Goal: Information Seeking & Learning: Compare options

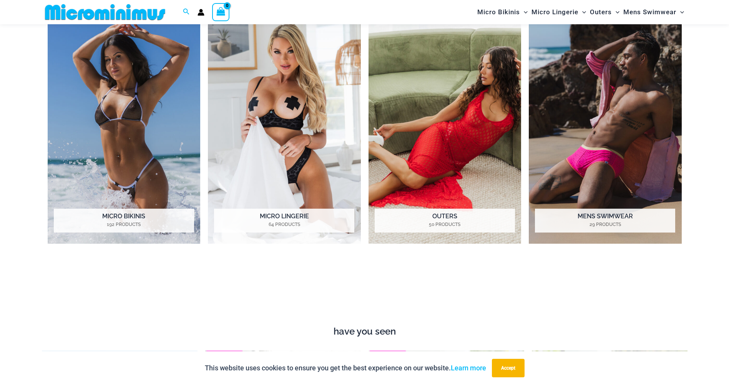
scroll to position [724, 0]
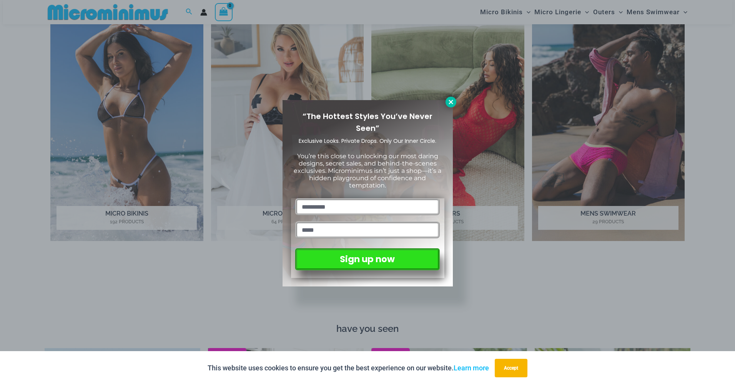
click at [455, 98] on button at bounding box center [451, 102] width 11 height 11
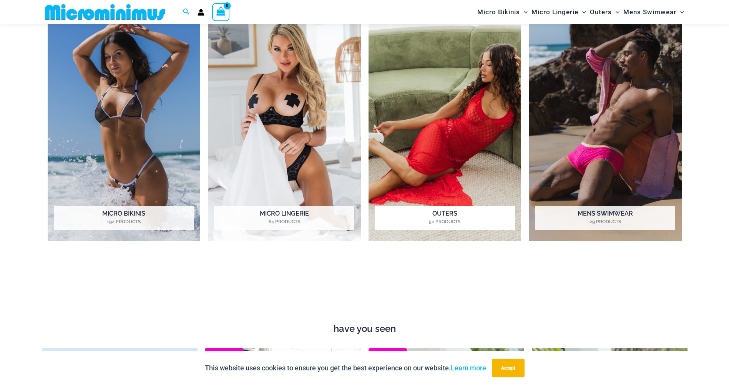
click at [478, 136] on img "Visit product category Outers" at bounding box center [445, 123] width 153 height 235
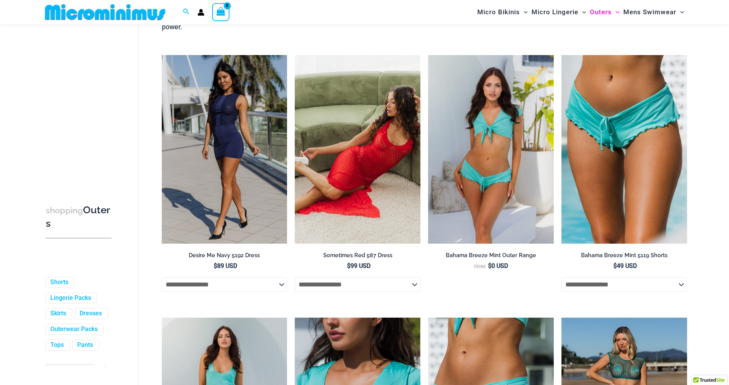
scroll to position [109, 0]
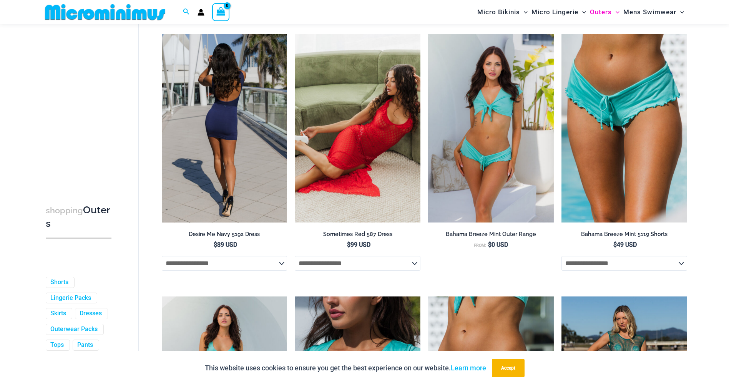
click at [251, 122] on img at bounding box center [225, 128] width 126 height 188
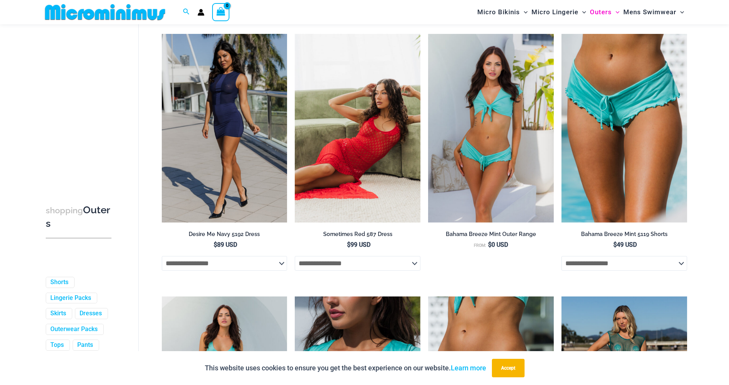
click at [335, 128] on img at bounding box center [358, 128] width 126 height 188
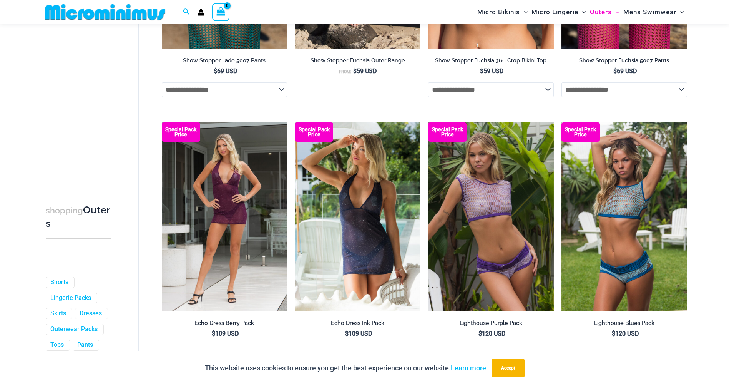
scroll to position [1071, 0]
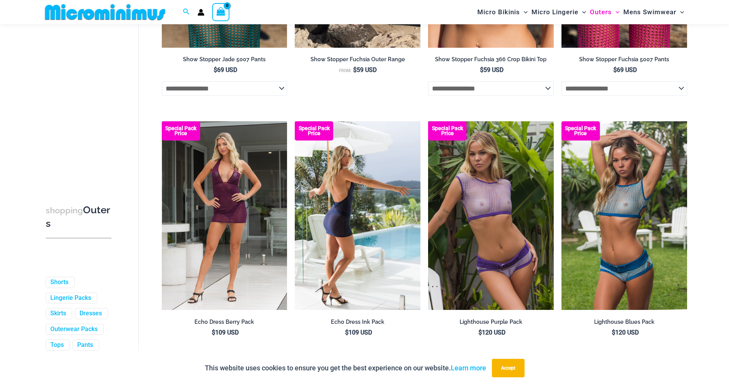
click at [360, 187] on img at bounding box center [358, 215] width 126 height 188
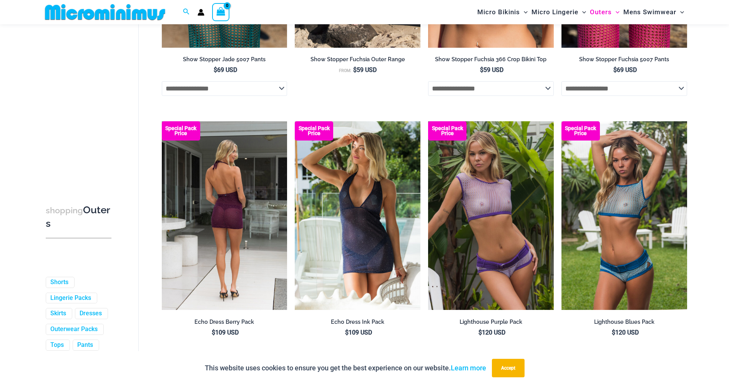
click at [263, 222] on img at bounding box center [225, 215] width 126 height 188
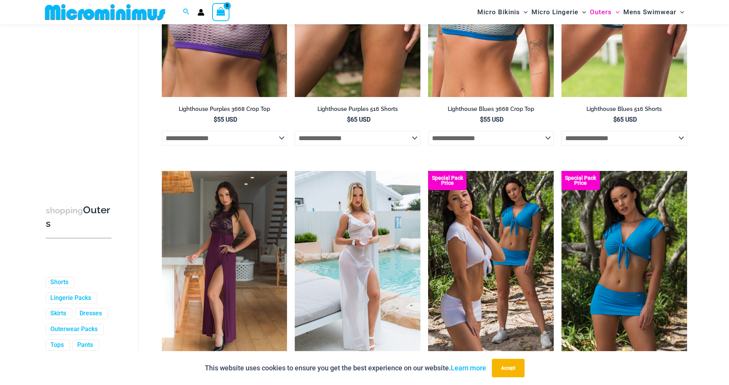
scroll to position [1571, 0]
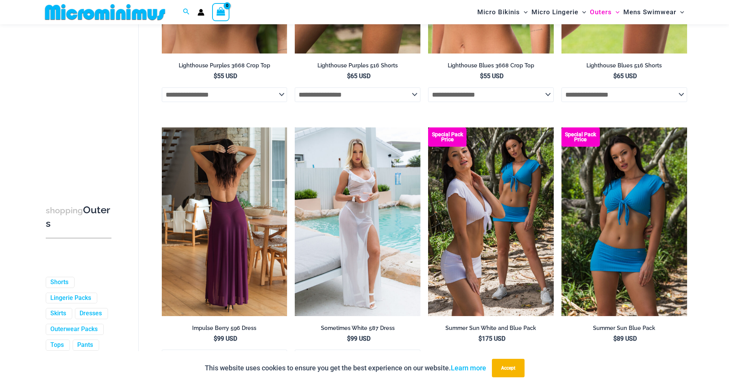
click at [240, 207] on img at bounding box center [225, 221] width 126 height 188
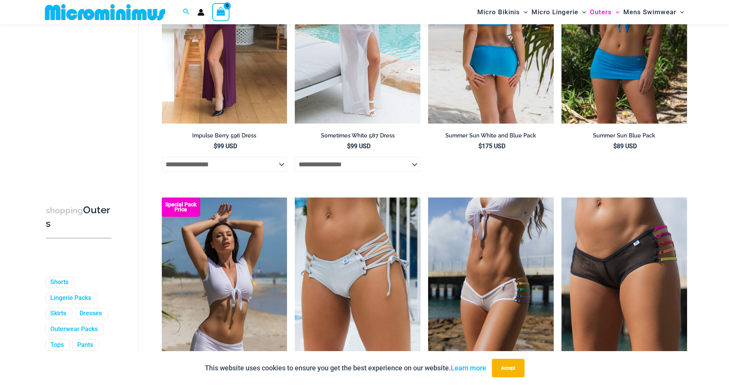
scroll to position [1647, 0]
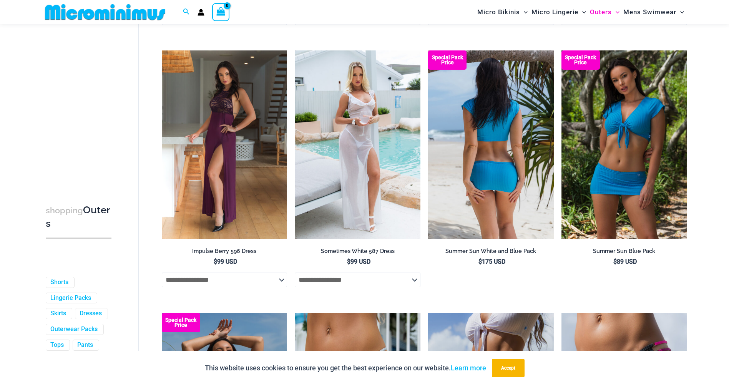
click at [508, 153] on img at bounding box center [491, 144] width 126 height 188
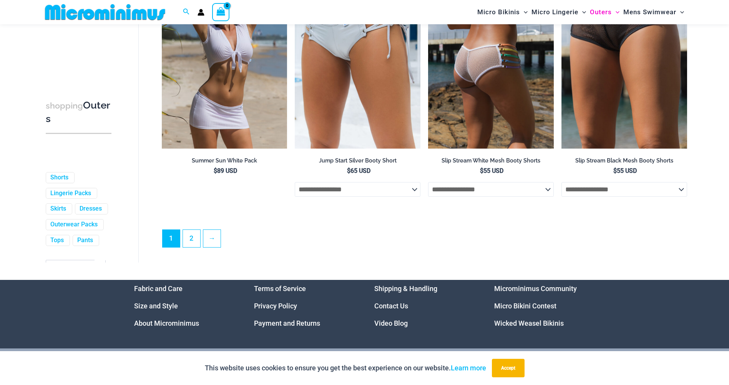
scroll to position [2078, 0]
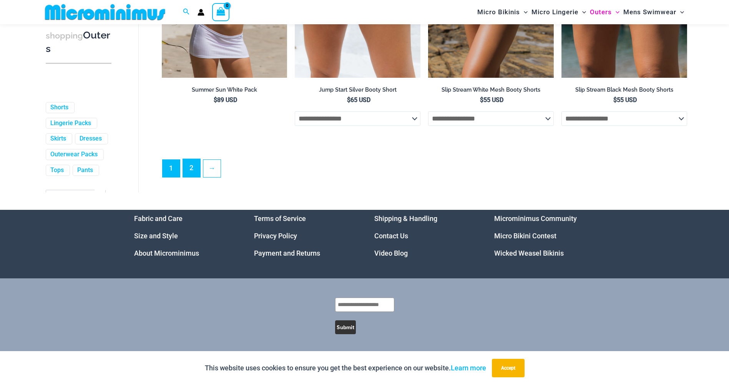
click at [183, 164] on link "2" at bounding box center [191, 168] width 17 height 18
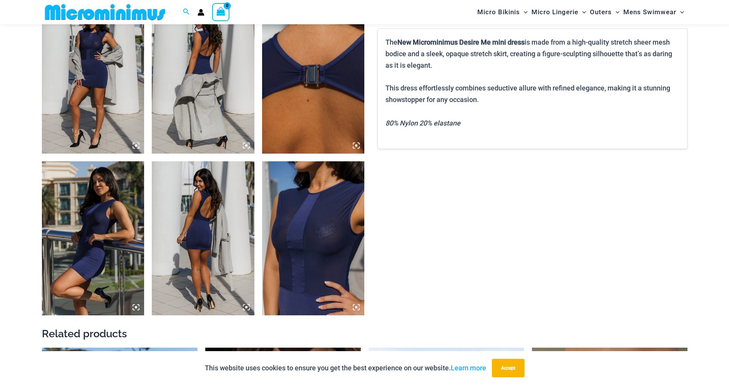
scroll to position [724, 0]
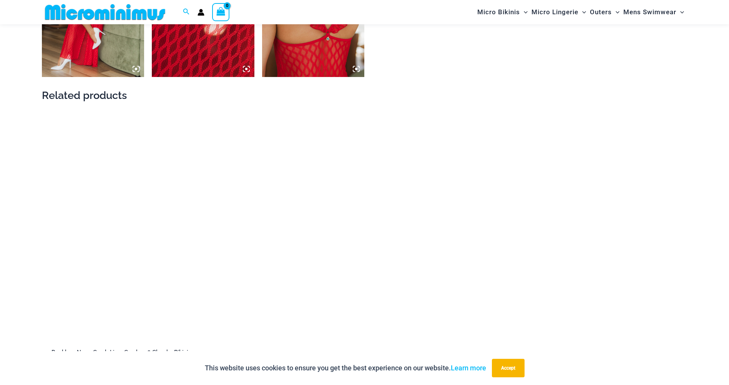
scroll to position [993, 0]
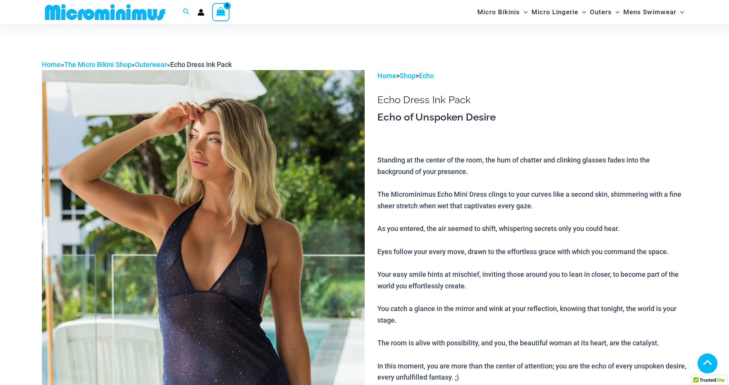
scroll to position [384, 0]
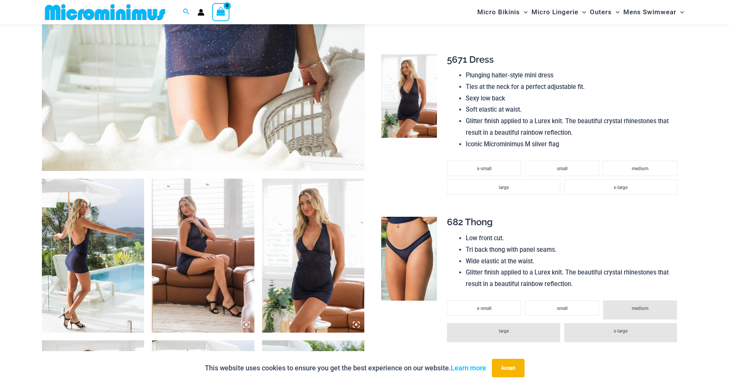
click at [79, 220] on img at bounding box center [93, 255] width 103 height 154
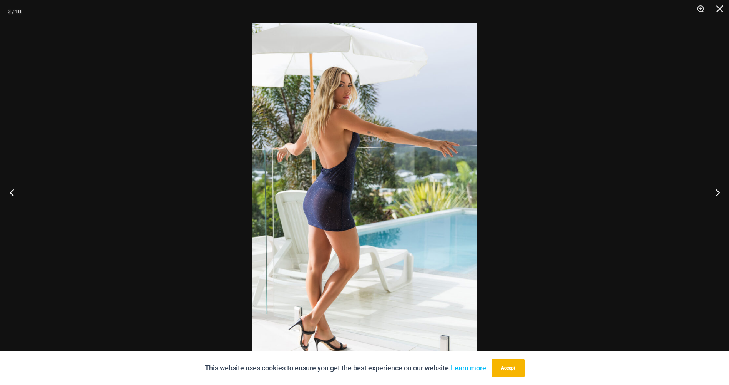
click at [14, 197] on button "Previous" at bounding box center [14, 192] width 29 height 38
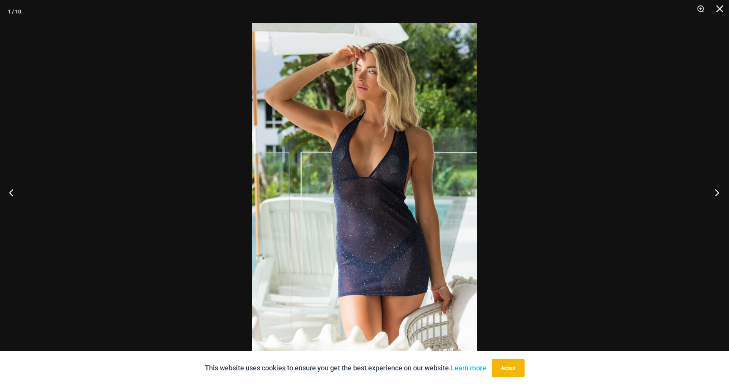
click at [718, 190] on button "Next" at bounding box center [715, 192] width 29 height 38
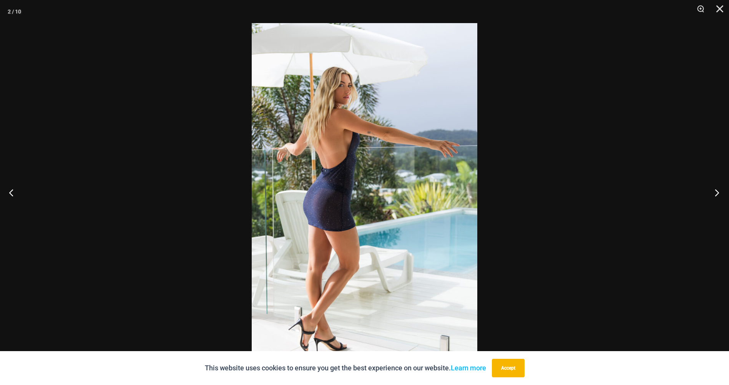
click at [718, 190] on button "Next" at bounding box center [715, 192] width 29 height 38
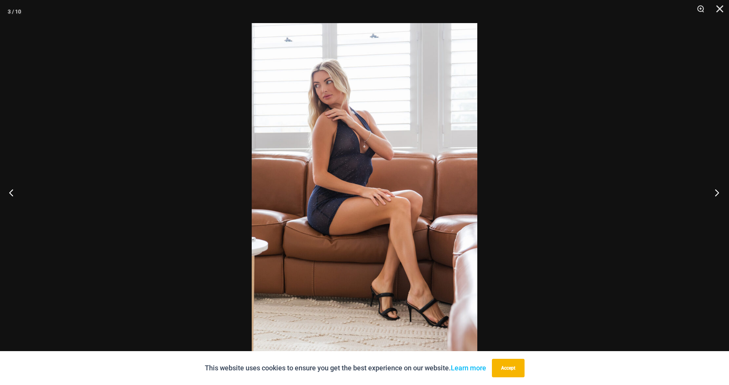
click at [718, 190] on button "Next" at bounding box center [715, 192] width 29 height 38
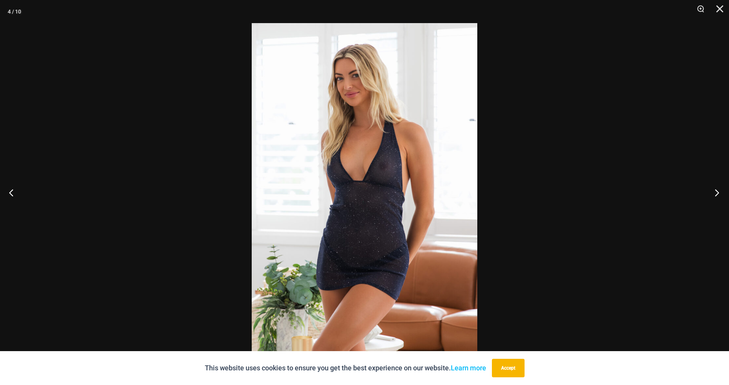
click at [718, 190] on button "Next" at bounding box center [715, 192] width 29 height 38
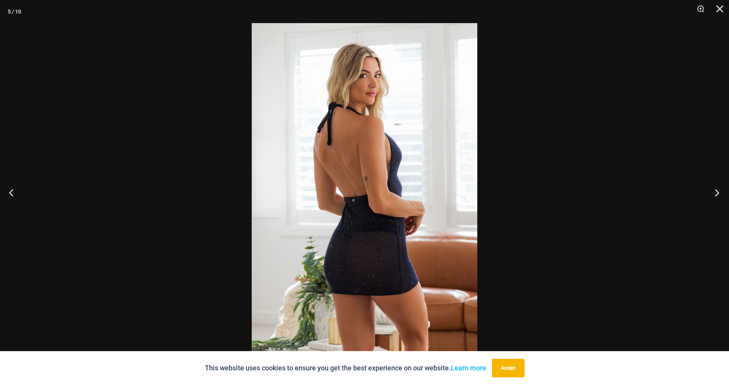
click at [718, 190] on button "Next" at bounding box center [715, 192] width 29 height 38
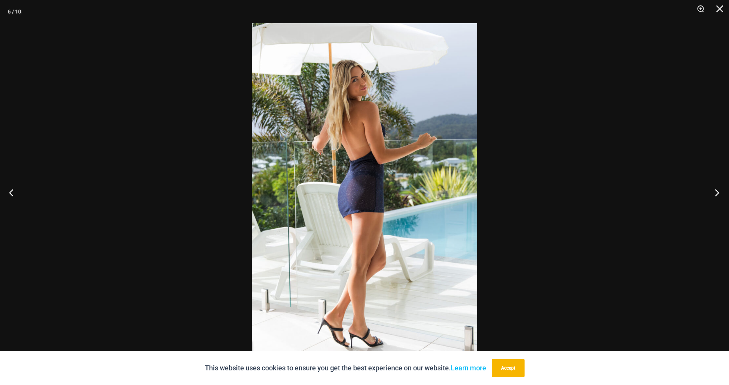
click at [718, 190] on button "Next" at bounding box center [715, 192] width 29 height 38
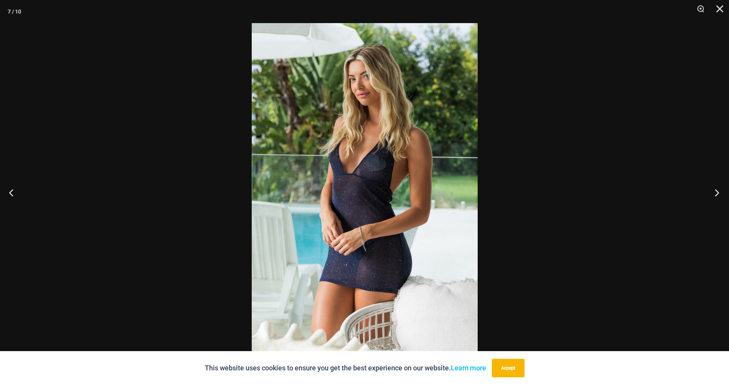
click at [718, 190] on button "Next" at bounding box center [715, 192] width 29 height 38
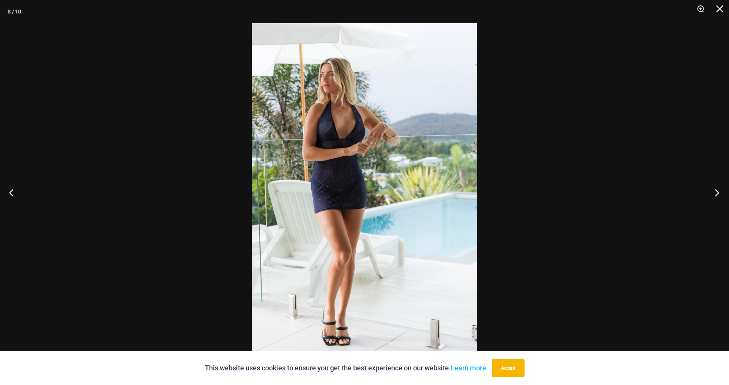
click at [718, 190] on button "Next" at bounding box center [715, 192] width 29 height 38
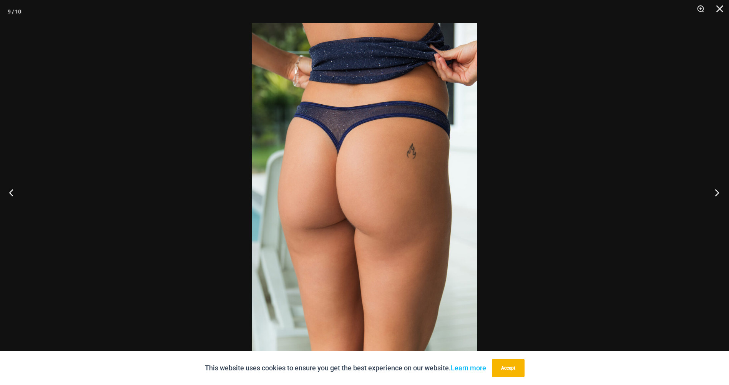
click at [718, 190] on button "Next" at bounding box center [715, 192] width 29 height 38
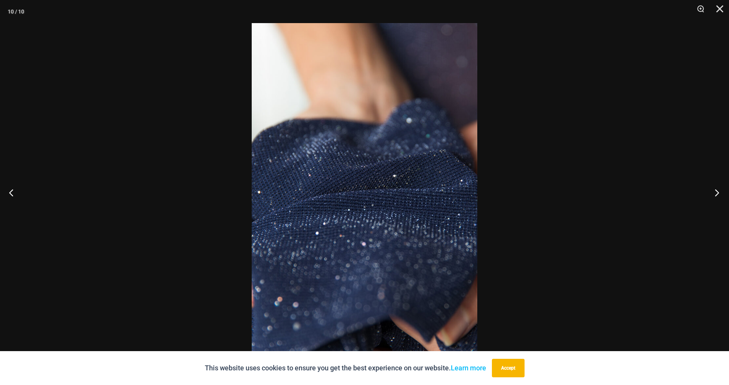
click at [718, 190] on button "Next" at bounding box center [715, 192] width 29 height 38
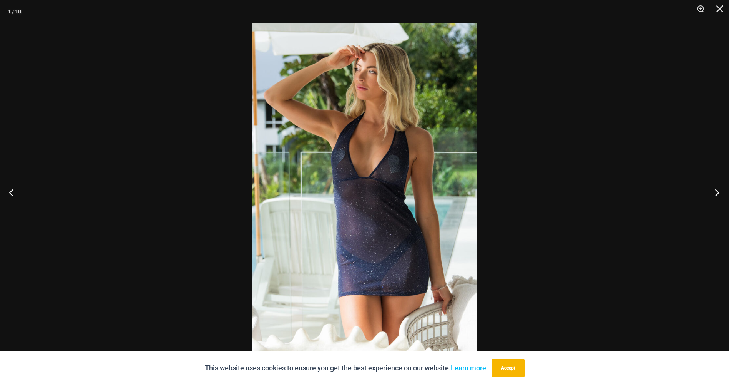
click at [718, 190] on button "Next" at bounding box center [715, 192] width 29 height 38
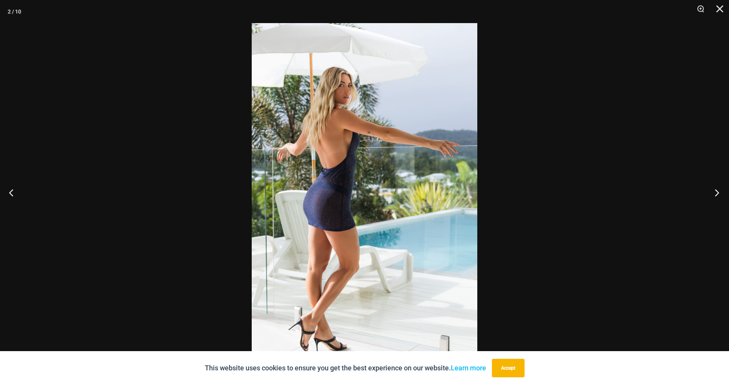
click at [718, 190] on button "Next" at bounding box center [715, 192] width 29 height 38
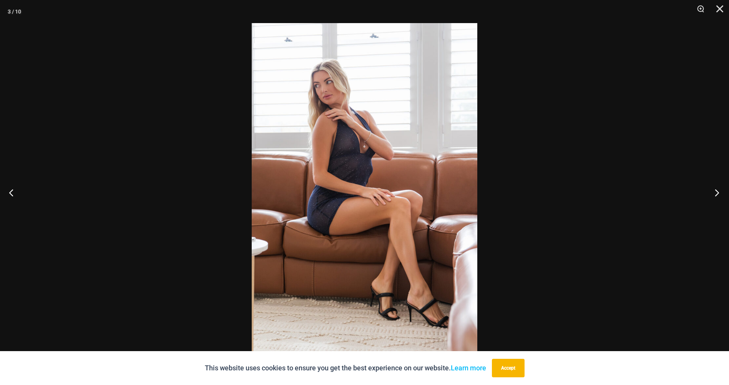
click at [718, 190] on button "Next" at bounding box center [715, 192] width 29 height 38
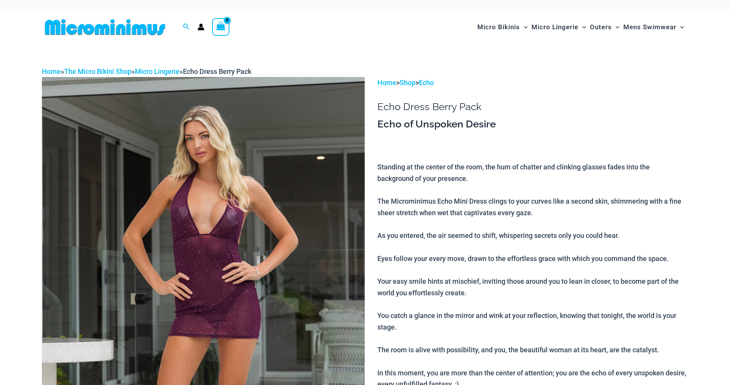
click at [263, 222] on img at bounding box center [203, 319] width 323 height 485
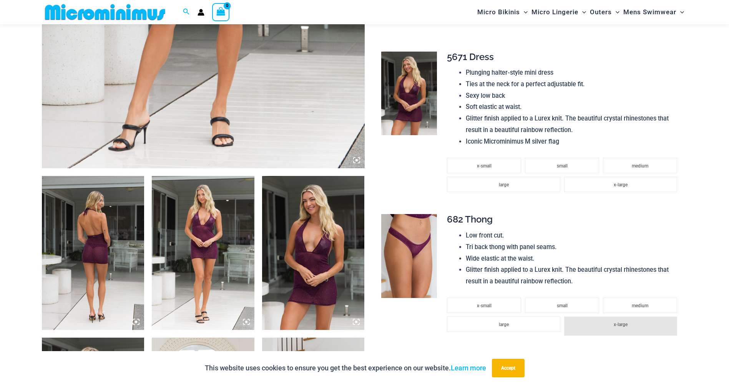
scroll to position [493, 0]
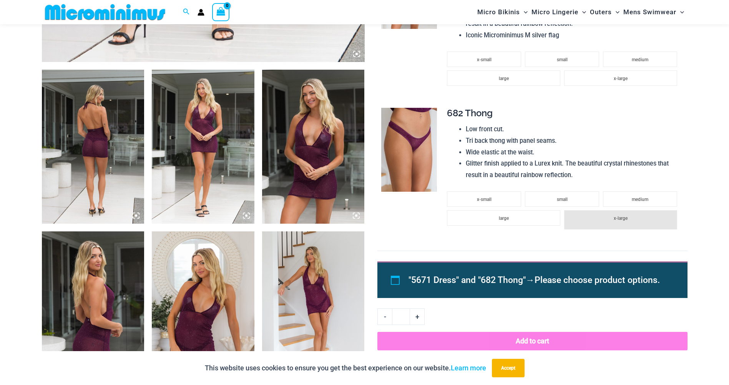
click at [64, 150] on img at bounding box center [93, 147] width 103 height 154
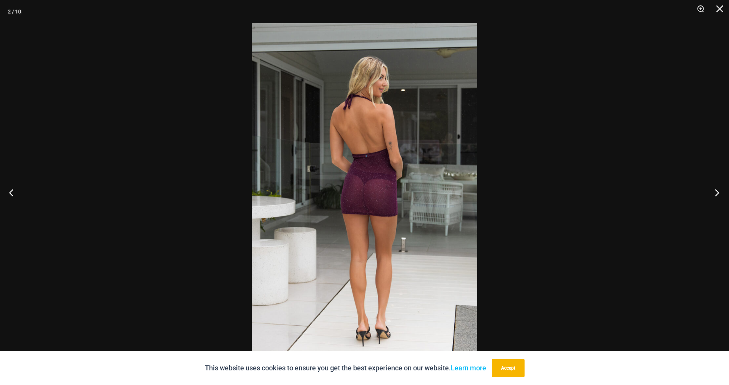
click at [719, 192] on button "Next" at bounding box center [715, 192] width 29 height 38
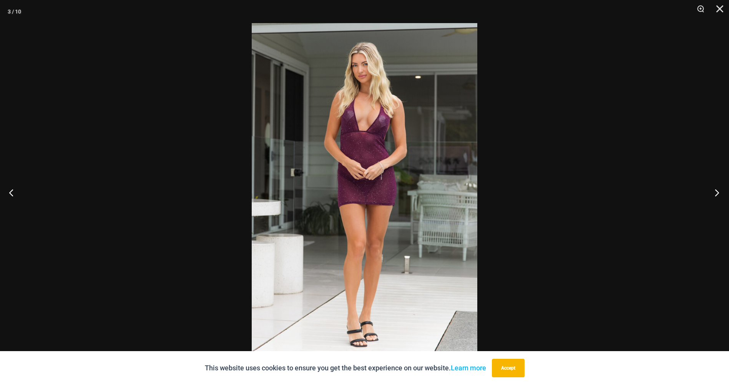
click at [719, 192] on button "Next" at bounding box center [715, 192] width 29 height 38
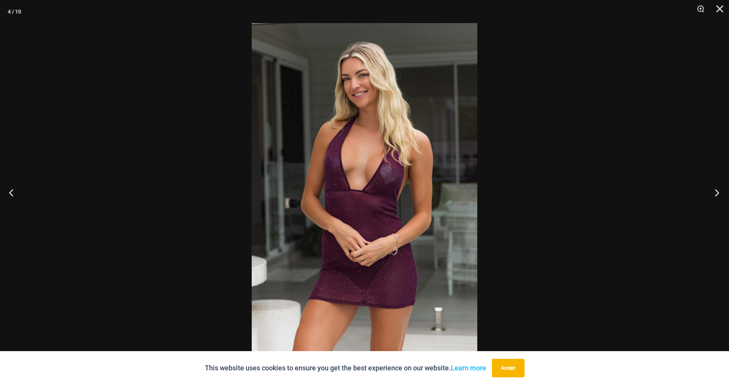
click at [719, 192] on button "Next" at bounding box center [715, 192] width 29 height 38
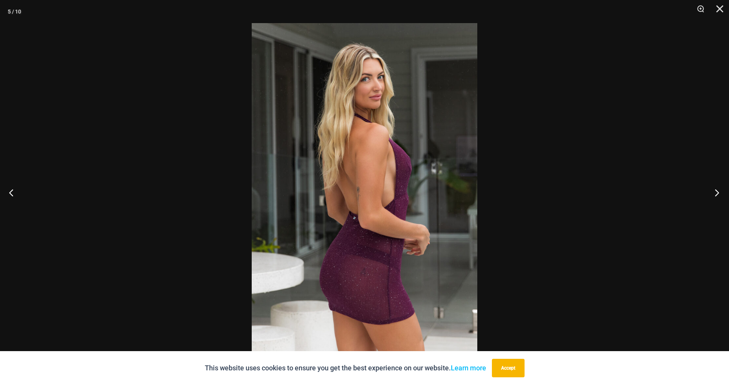
click at [719, 192] on button "Next" at bounding box center [715, 192] width 29 height 38
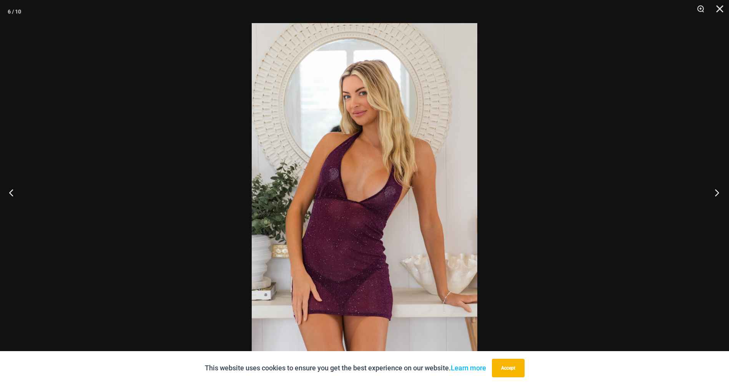
click at [719, 192] on button "Next" at bounding box center [715, 192] width 29 height 38
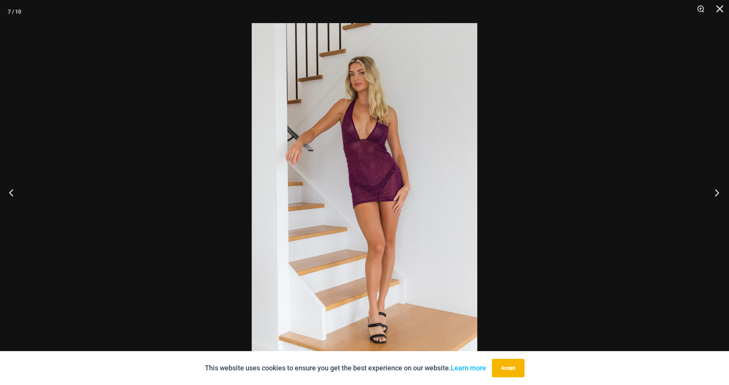
click at [719, 192] on button "Next" at bounding box center [715, 192] width 29 height 38
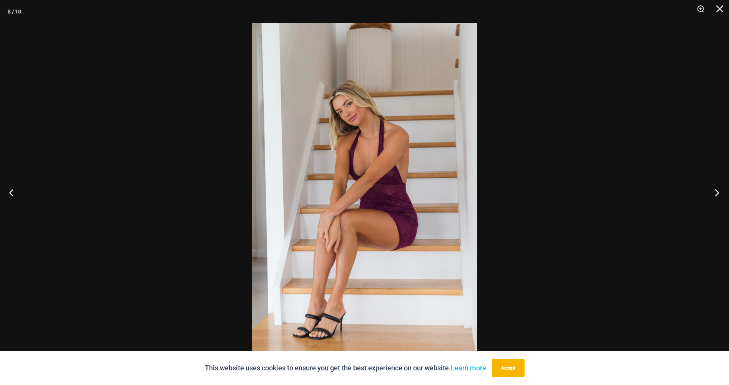
click at [719, 192] on button "Next" at bounding box center [715, 192] width 29 height 38
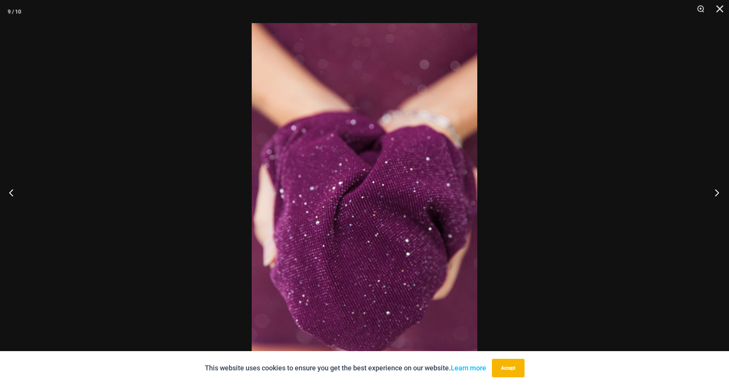
click at [719, 192] on button "Next" at bounding box center [715, 192] width 29 height 38
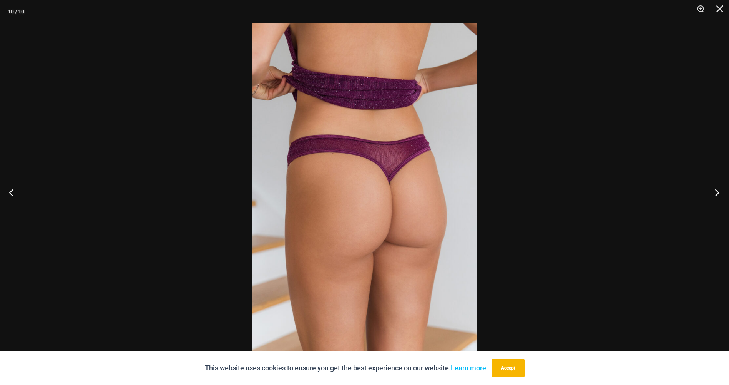
click at [719, 192] on button "Next" at bounding box center [715, 192] width 29 height 38
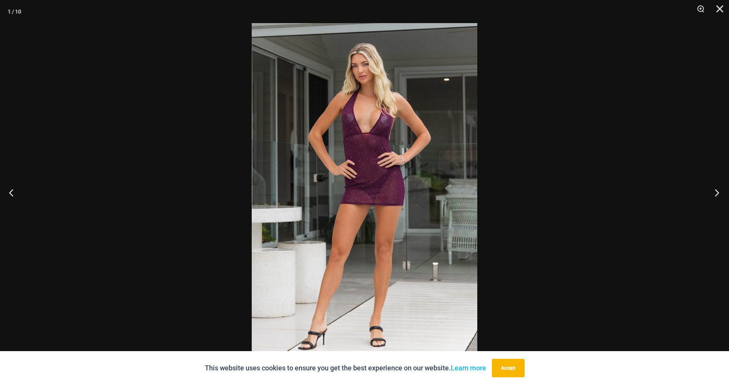
click at [719, 192] on button "Next" at bounding box center [715, 192] width 29 height 38
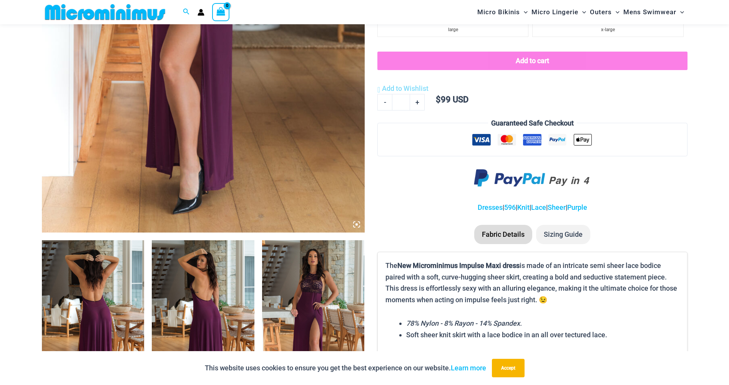
scroll to position [417, 0]
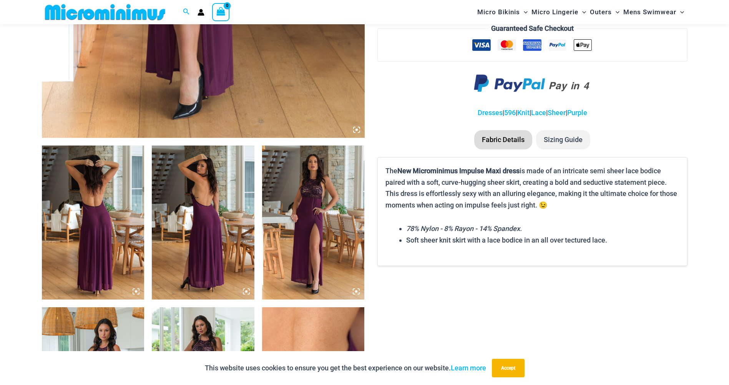
click at [94, 197] on img at bounding box center [93, 222] width 103 height 154
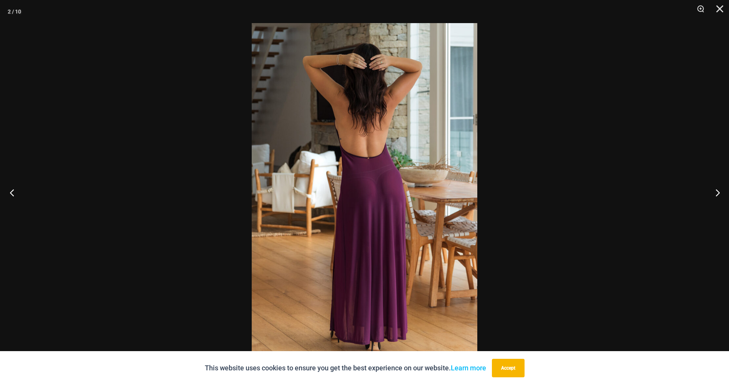
click at [8, 190] on button "Previous" at bounding box center [14, 192] width 29 height 38
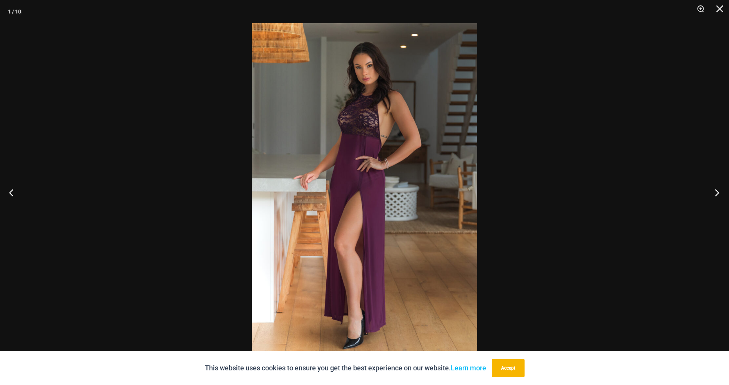
click at [718, 193] on button "Next" at bounding box center [715, 192] width 29 height 38
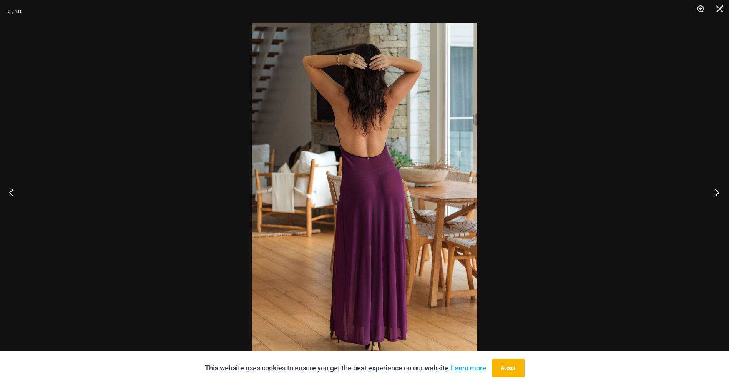
click at [718, 193] on button "Next" at bounding box center [715, 192] width 29 height 38
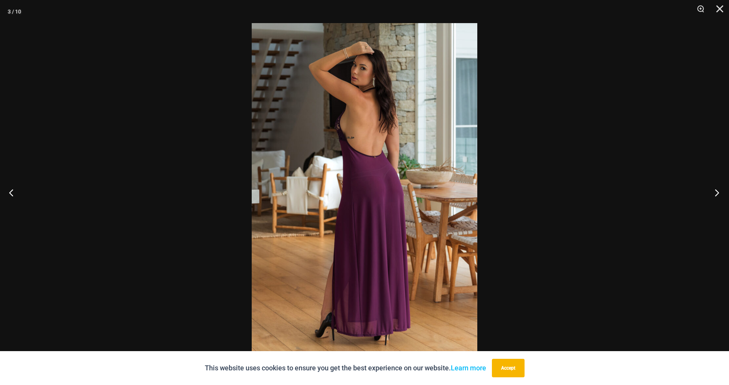
click at [718, 193] on button "Next" at bounding box center [715, 192] width 29 height 38
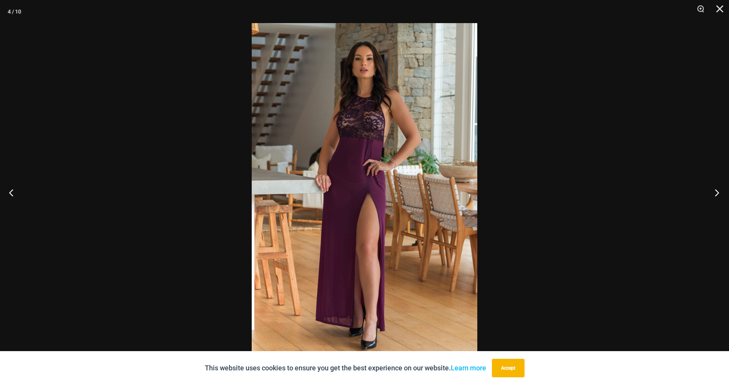
click at [718, 193] on button "Next" at bounding box center [715, 192] width 29 height 38
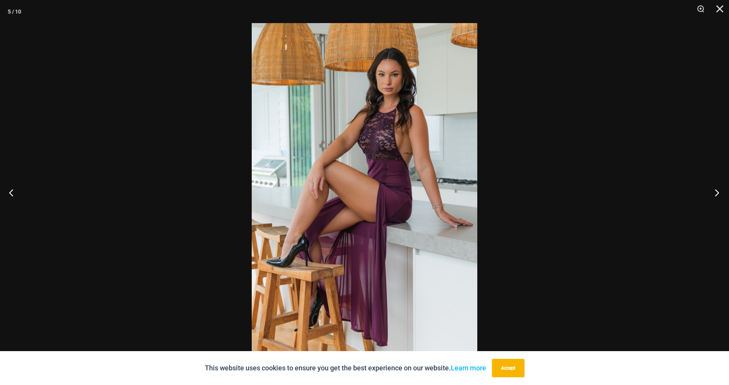
click at [718, 193] on button "Next" at bounding box center [715, 192] width 29 height 38
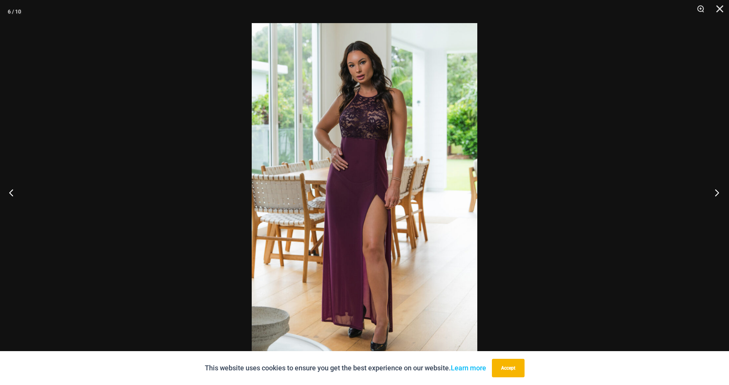
click at [718, 193] on button "Next" at bounding box center [715, 192] width 29 height 38
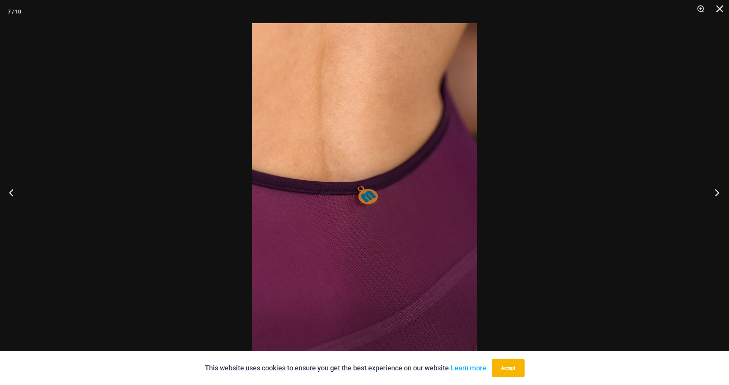
click at [718, 193] on button "Next" at bounding box center [715, 192] width 29 height 38
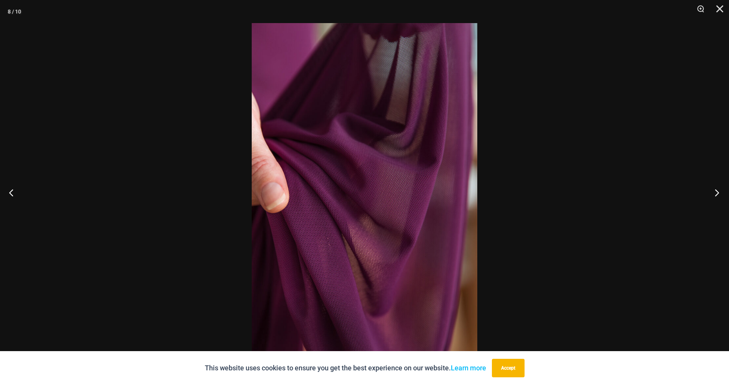
click at [718, 193] on button "Next" at bounding box center [715, 192] width 29 height 38
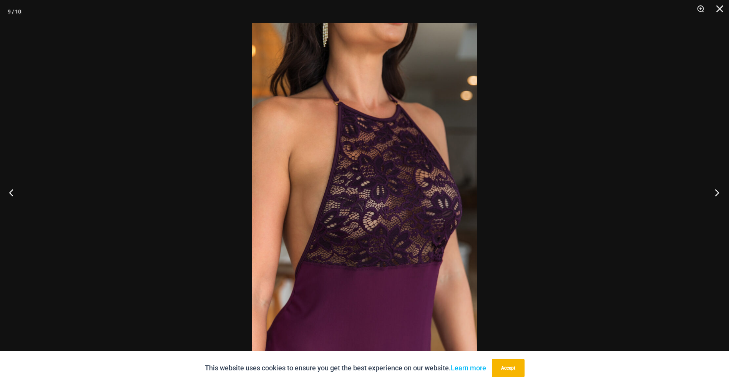
click at [718, 193] on button "Next" at bounding box center [715, 192] width 29 height 38
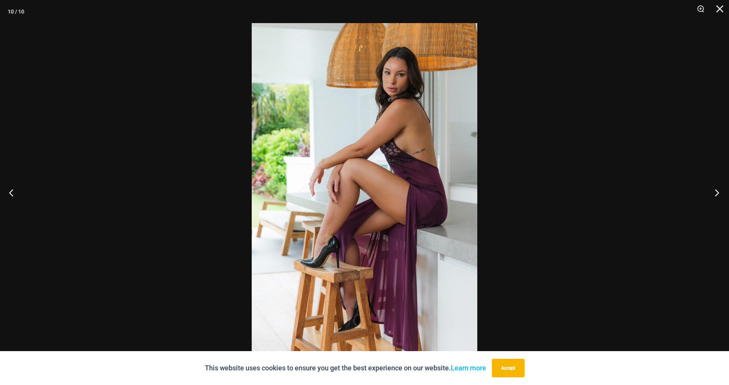
click at [718, 193] on button "Next" at bounding box center [715, 192] width 29 height 38
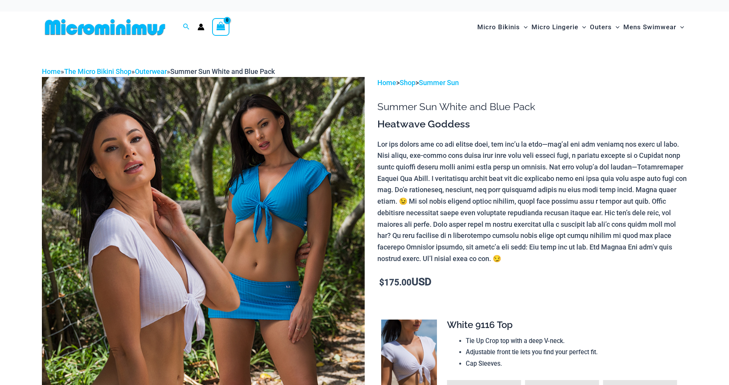
scroll to position [80, 0]
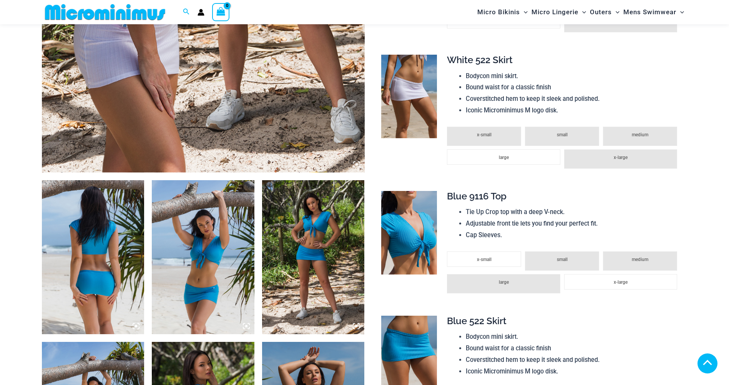
scroll to position [382, 0]
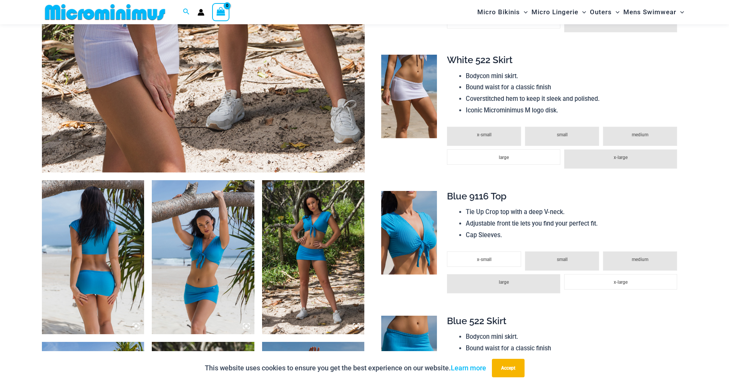
click at [132, 218] on img at bounding box center [93, 257] width 103 height 154
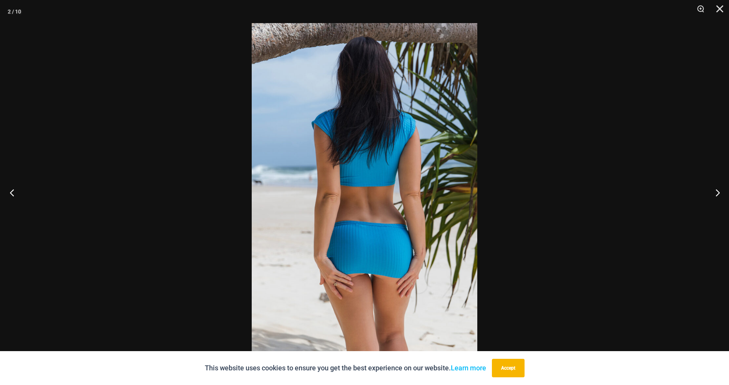
click at [8, 198] on button "Previous" at bounding box center [14, 192] width 29 height 38
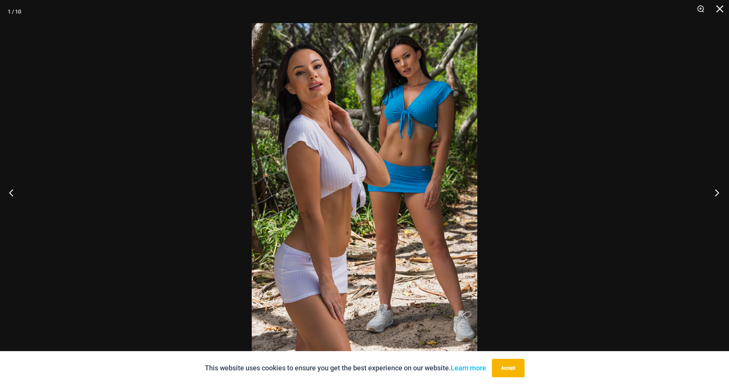
click at [712, 188] on button "Next" at bounding box center [715, 192] width 29 height 38
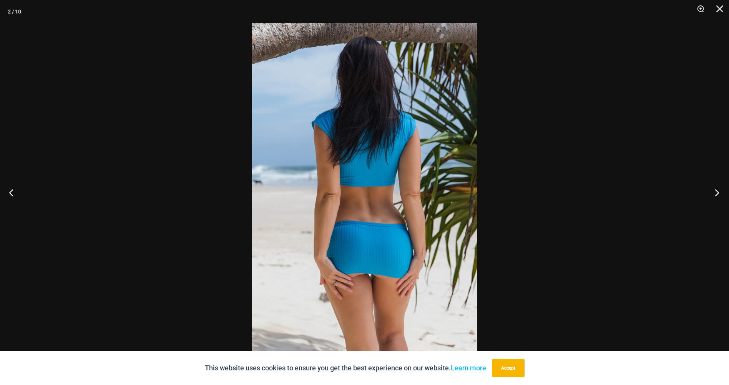
click at [712, 188] on button "Next" at bounding box center [715, 192] width 29 height 38
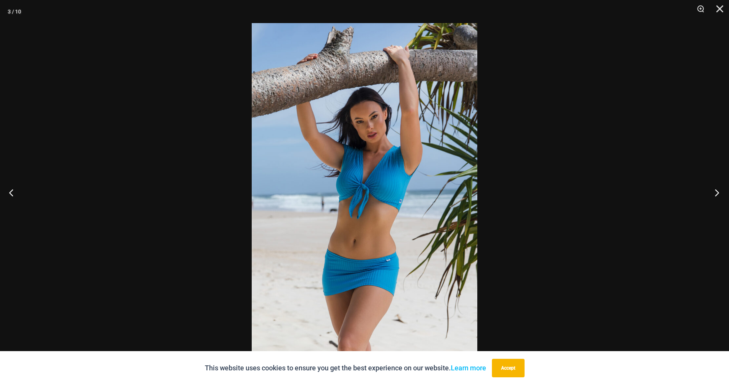
click at [712, 188] on button "Next" at bounding box center [715, 192] width 29 height 38
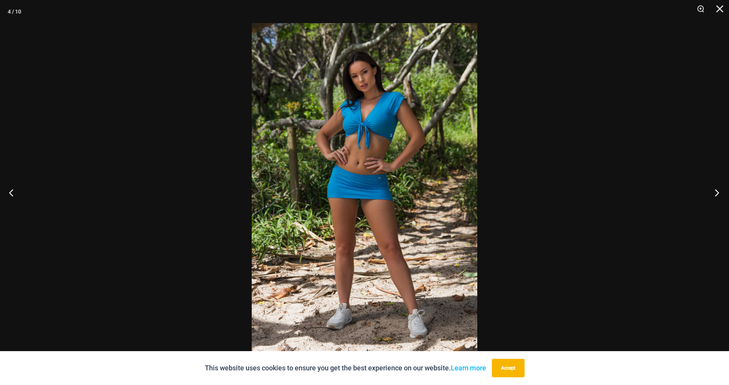
click at [712, 188] on button "Next" at bounding box center [715, 192] width 29 height 38
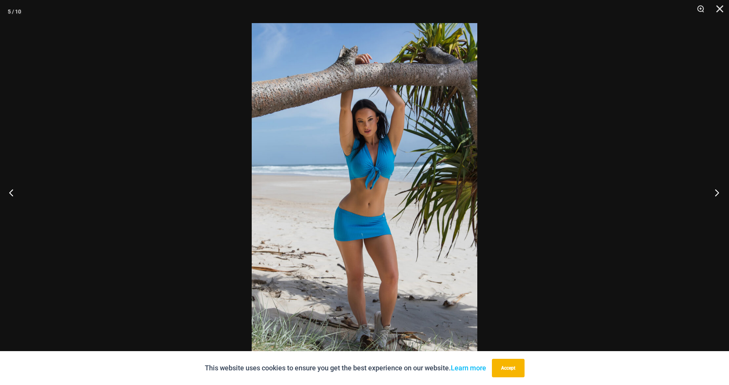
click at [712, 188] on button "Next" at bounding box center [715, 192] width 29 height 38
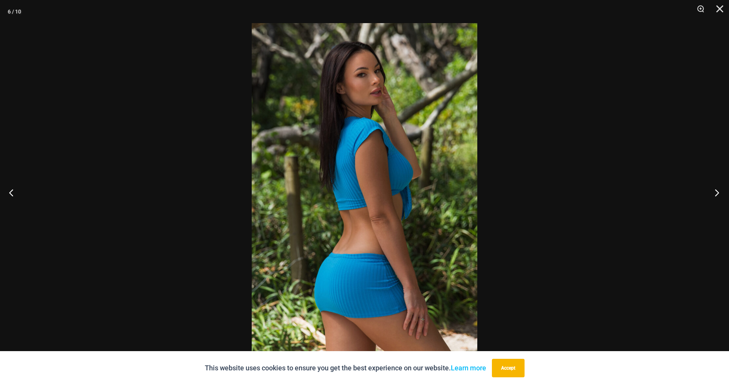
click at [712, 188] on button "Next" at bounding box center [715, 192] width 29 height 38
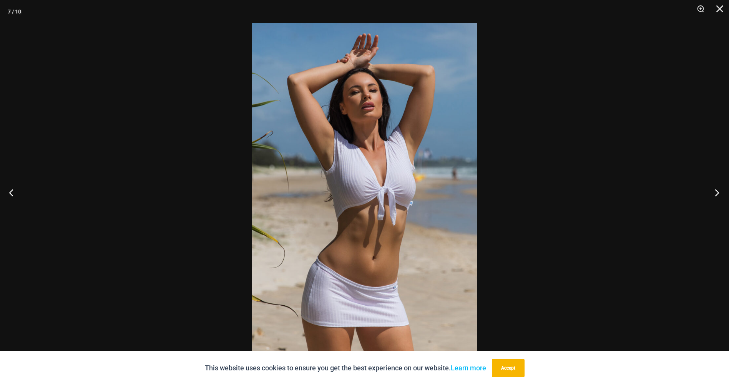
click at [712, 188] on button "Next" at bounding box center [715, 192] width 29 height 38
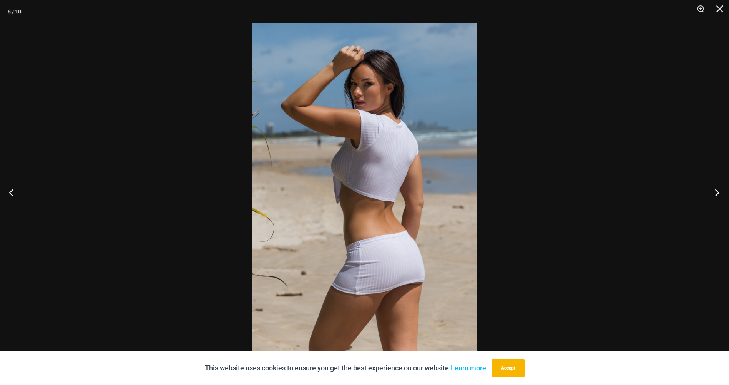
click at [712, 188] on button "Next" at bounding box center [715, 192] width 29 height 38
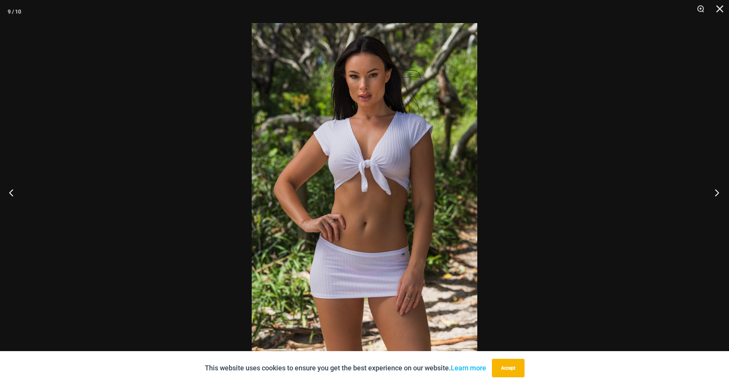
click at [712, 188] on button "Next" at bounding box center [715, 192] width 29 height 38
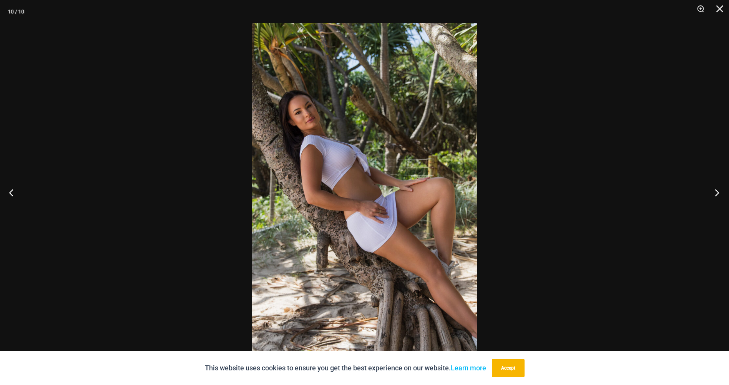
click at [712, 188] on button "Next" at bounding box center [715, 192] width 29 height 38
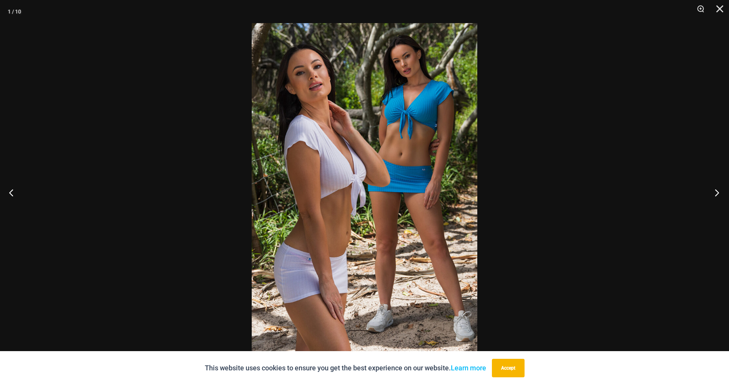
click at [712, 188] on button "Next" at bounding box center [715, 192] width 29 height 38
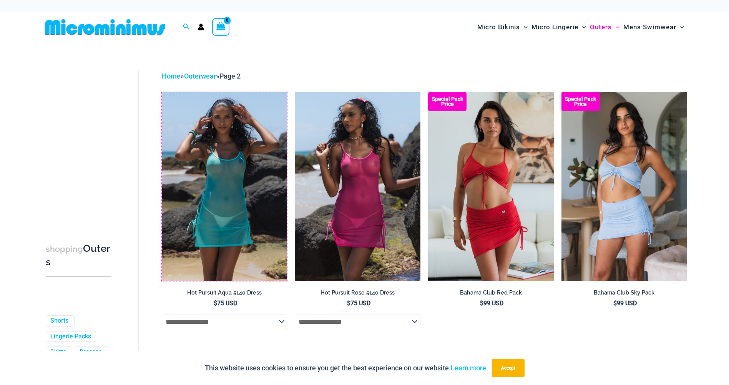
click at [162, 92] on img at bounding box center [162, 92] width 0 height 0
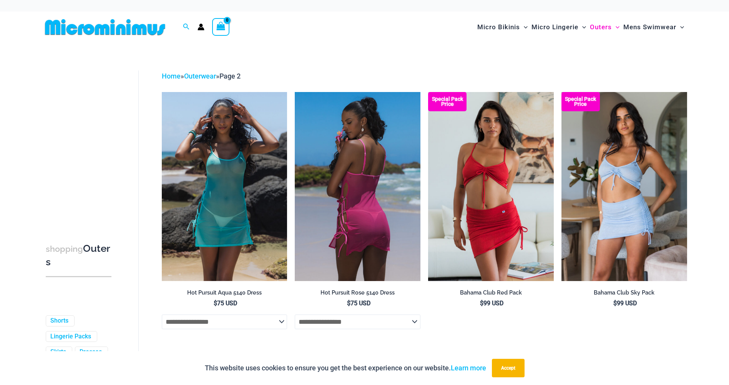
click at [359, 229] on img at bounding box center [358, 186] width 126 height 188
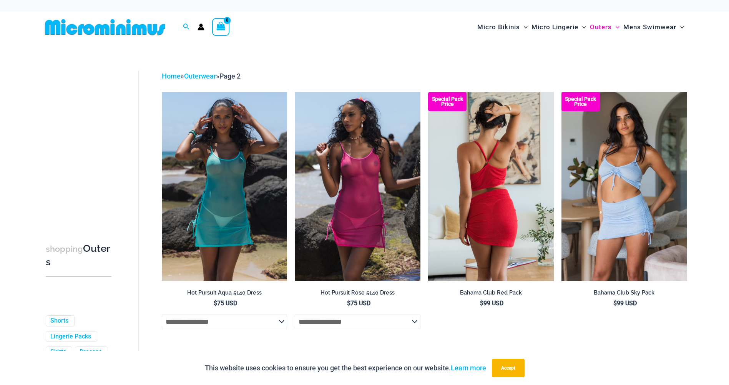
click at [477, 172] on img at bounding box center [491, 186] width 126 height 188
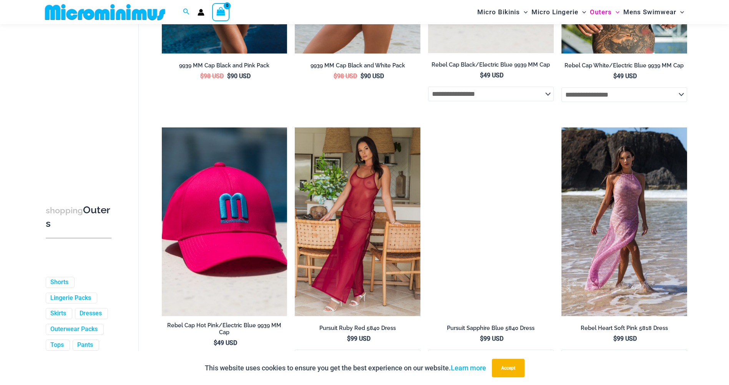
scroll to position [763, 0]
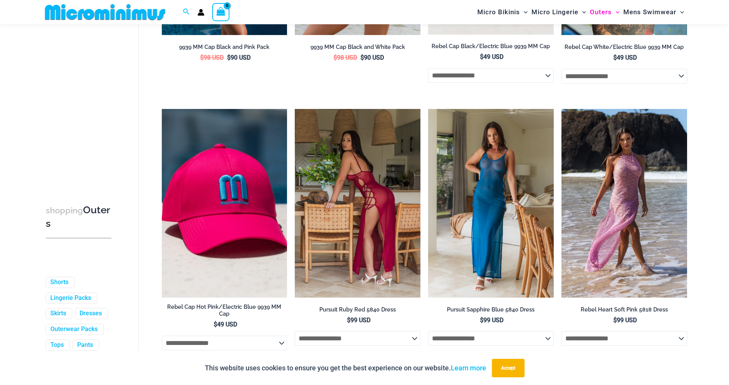
click at [387, 195] on img at bounding box center [358, 203] width 126 height 188
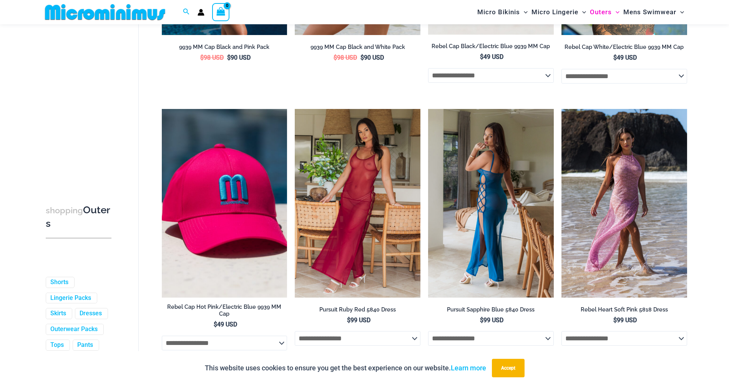
click at [515, 234] on img at bounding box center [491, 203] width 126 height 188
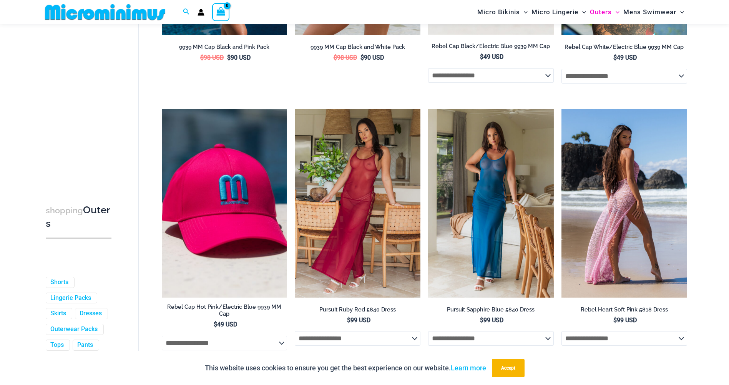
click at [592, 200] on img at bounding box center [625, 203] width 126 height 188
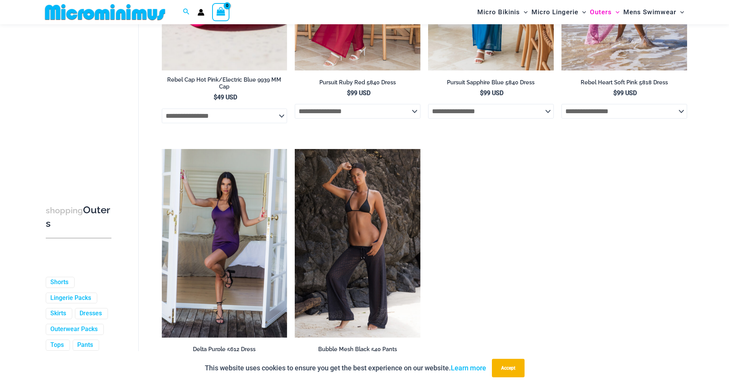
scroll to position [994, 0]
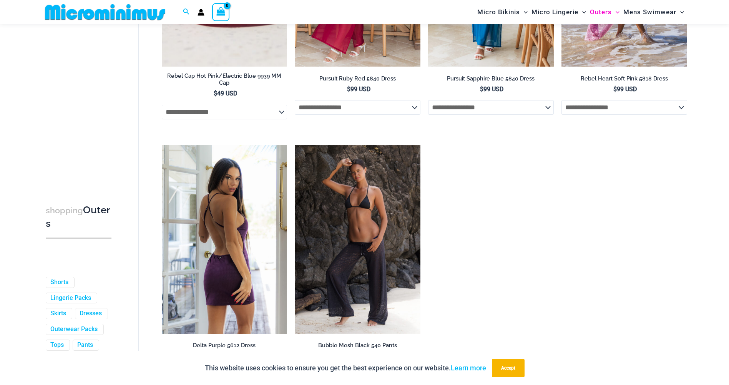
click at [199, 188] on img at bounding box center [225, 239] width 126 height 188
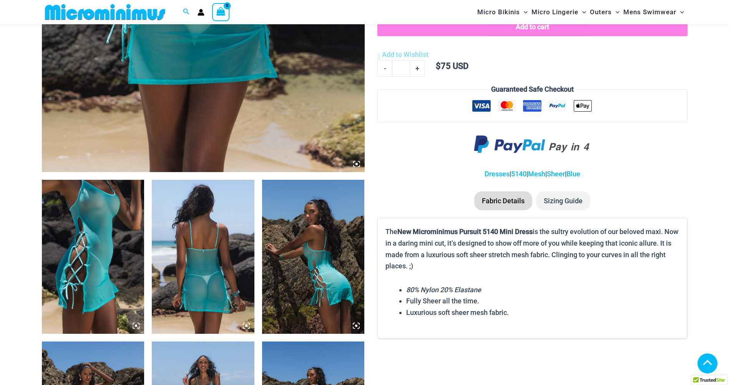
scroll to position [383, 0]
click at [123, 234] on img at bounding box center [93, 257] width 103 height 154
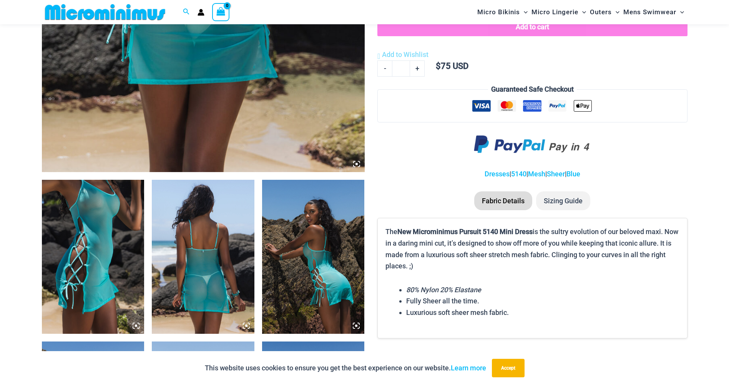
click at [123, 234] on img at bounding box center [93, 257] width 103 height 154
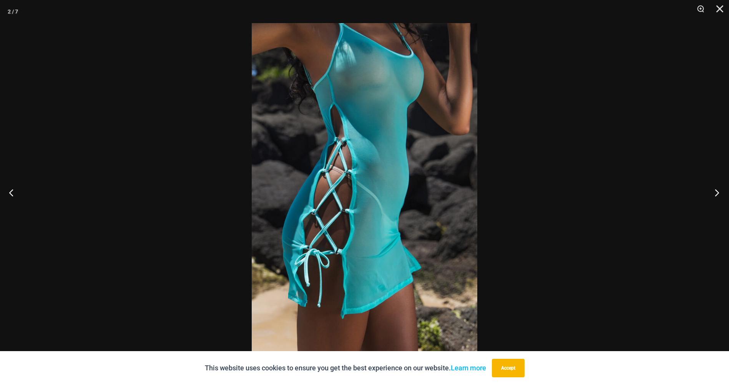
click at [718, 187] on button "Next" at bounding box center [715, 192] width 29 height 38
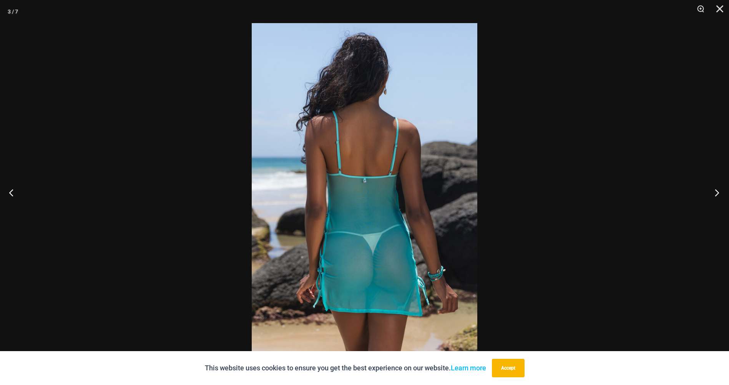
click at [718, 187] on button "Next" at bounding box center [715, 192] width 29 height 38
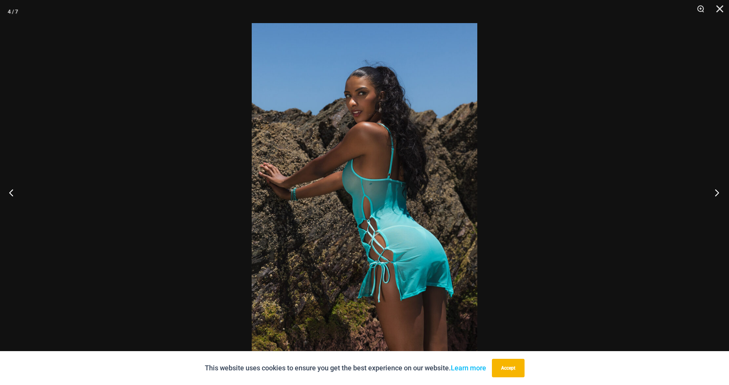
click at [718, 187] on button "Next" at bounding box center [715, 192] width 29 height 38
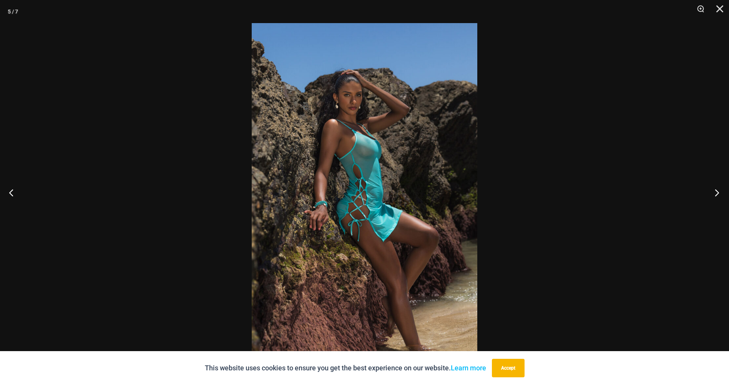
click at [718, 187] on button "Next" at bounding box center [715, 192] width 29 height 38
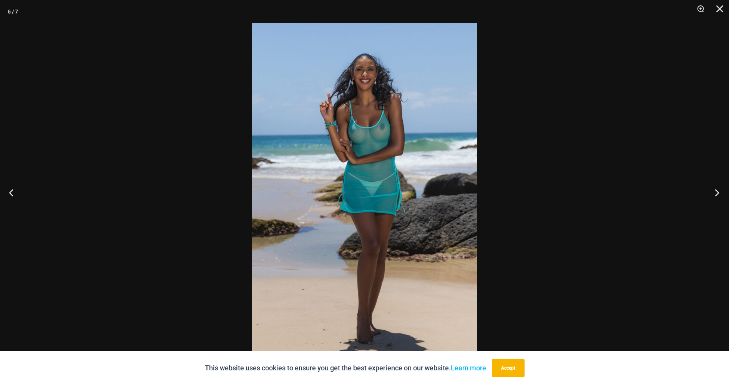
click at [718, 187] on button "Next" at bounding box center [715, 192] width 29 height 38
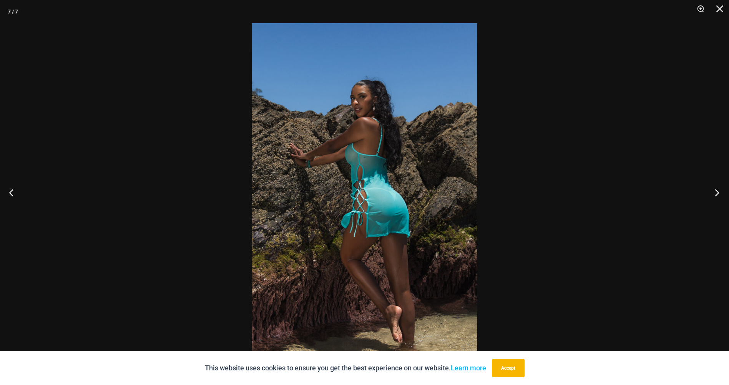
click at [718, 187] on button "Next" at bounding box center [715, 192] width 29 height 38
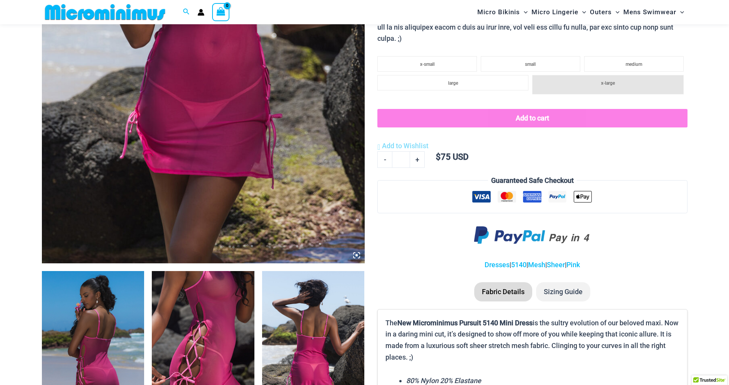
scroll to position [301, 0]
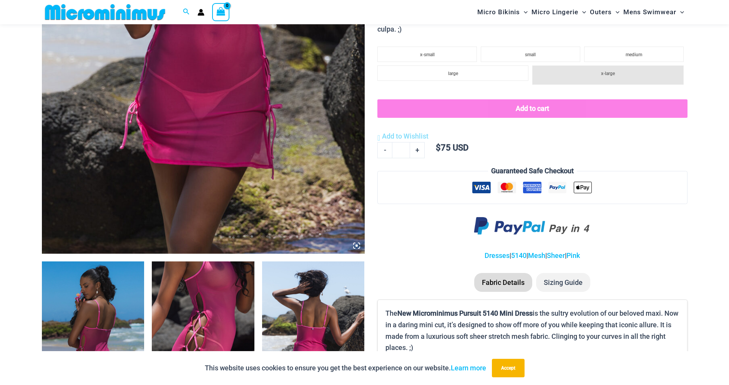
click at [68, 306] on img at bounding box center [93, 338] width 103 height 154
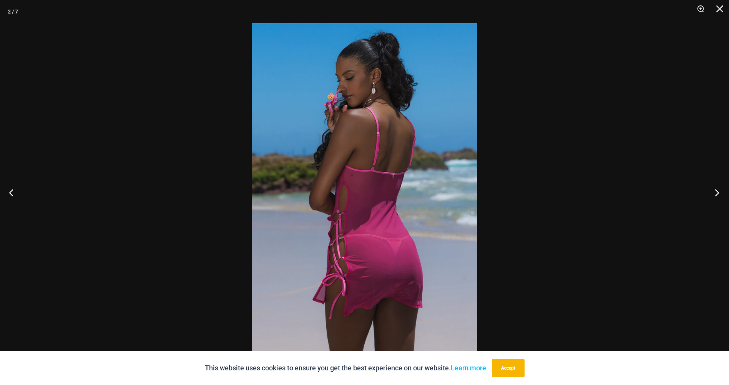
click at [719, 192] on button "Next" at bounding box center [715, 192] width 29 height 38
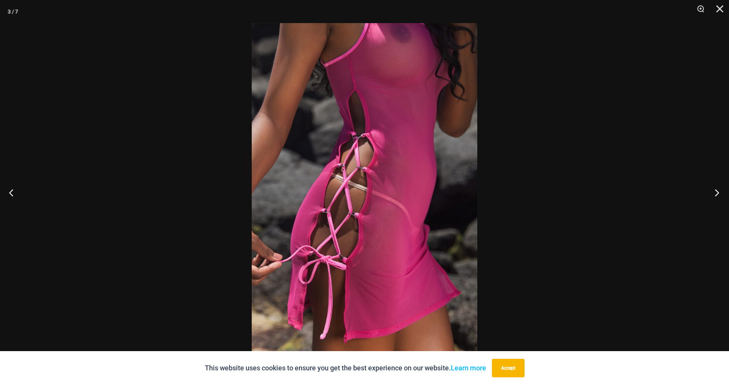
click at [719, 192] on button "Next" at bounding box center [715, 192] width 29 height 38
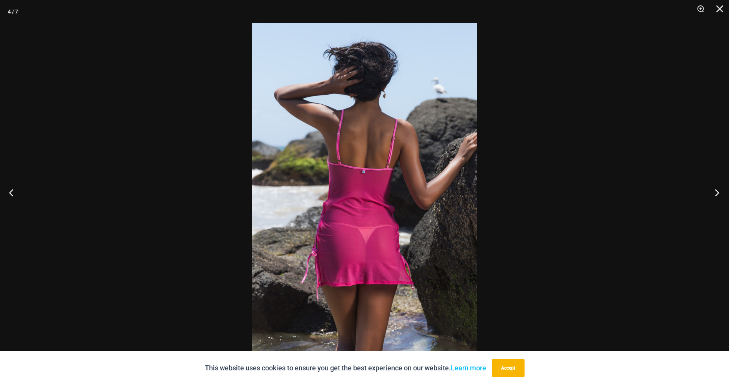
click at [719, 192] on button "Next" at bounding box center [715, 192] width 29 height 38
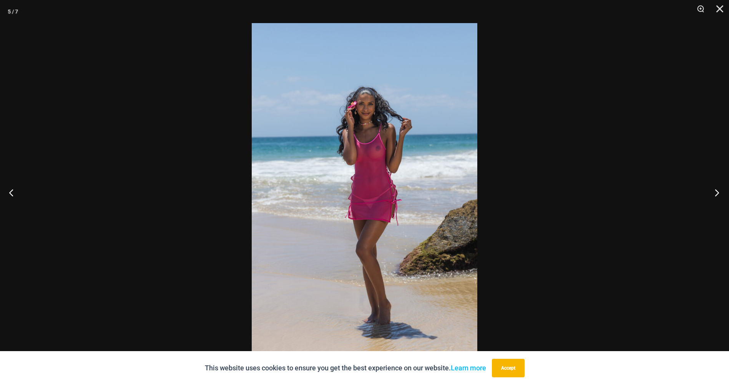
click at [719, 192] on button "Next" at bounding box center [715, 192] width 29 height 38
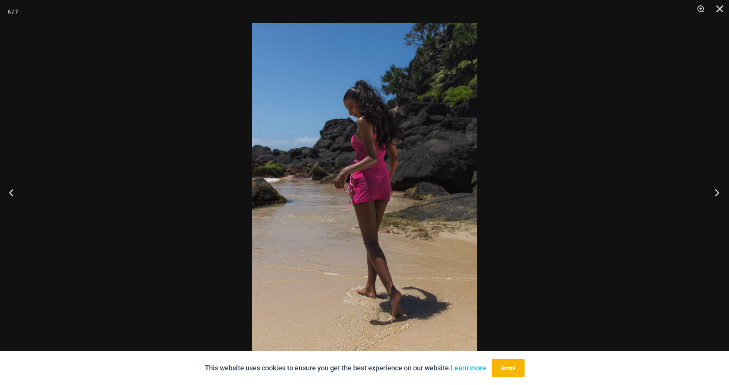
click at [719, 192] on button "Next" at bounding box center [715, 192] width 29 height 38
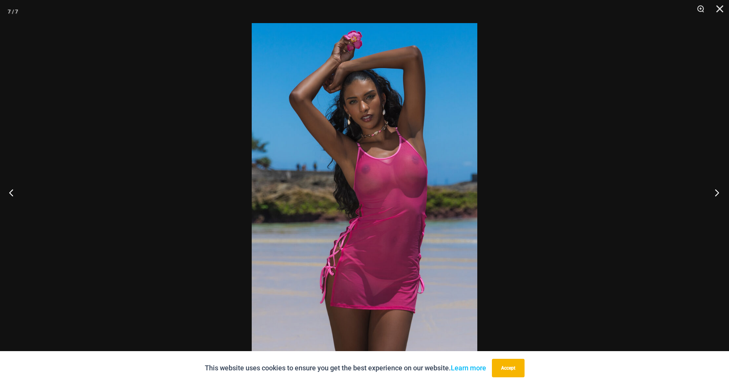
click at [719, 192] on button "Next" at bounding box center [715, 192] width 29 height 38
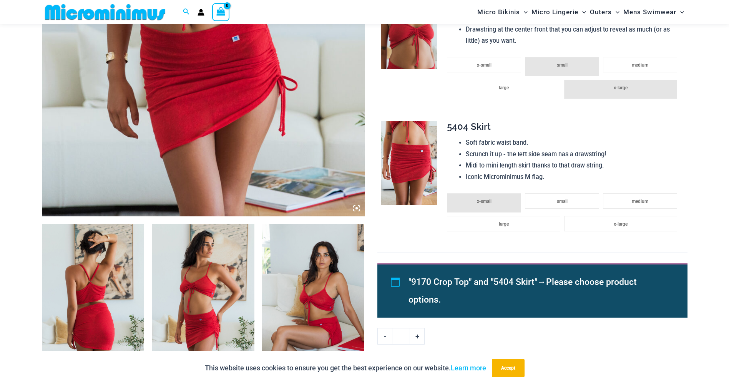
scroll to position [377, 0]
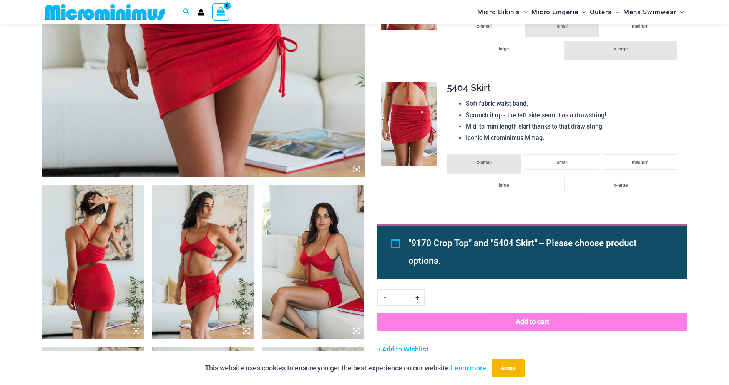
click at [99, 248] on img at bounding box center [93, 262] width 103 height 154
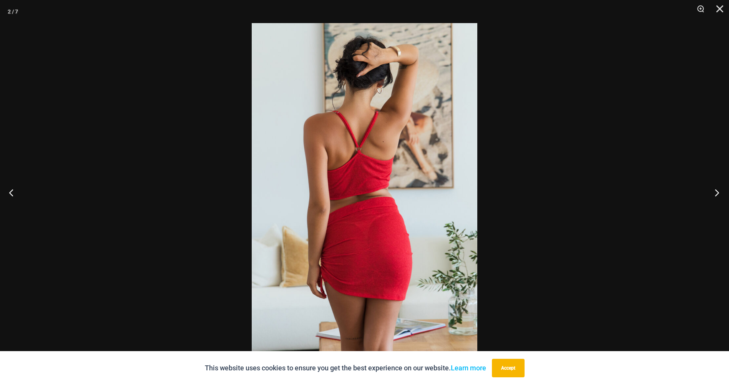
click at [722, 197] on button "Next" at bounding box center [715, 192] width 29 height 38
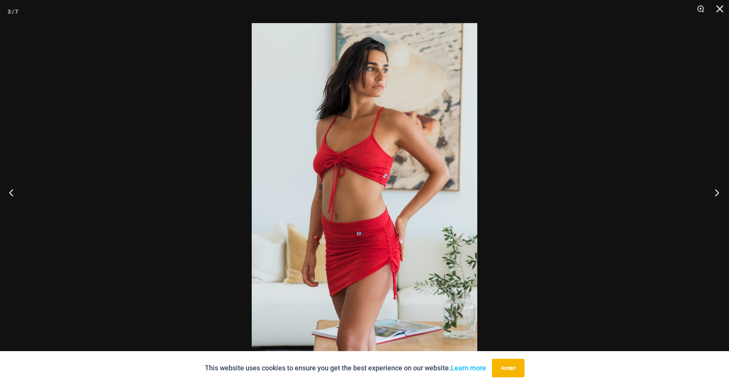
click at [722, 197] on button "Next" at bounding box center [715, 192] width 29 height 38
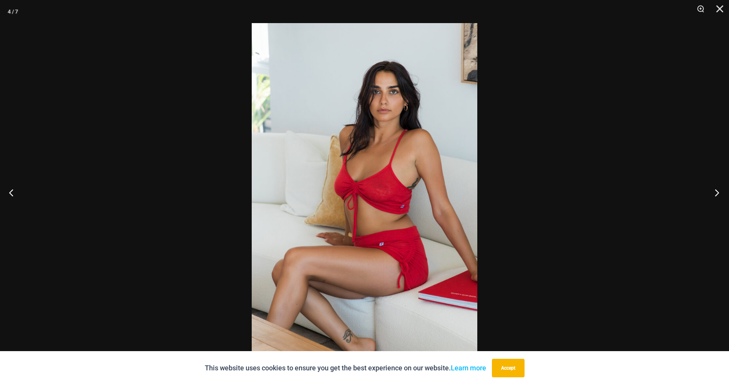
click at [722, 197] on button "Next" at bounding box center [715, 192] width 29 height 38
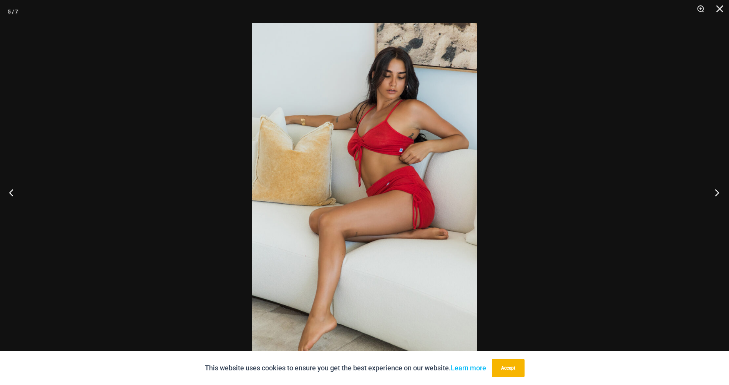
click at [722, 197] on button "Next" at bounding box center [715, 192] width 29 height 38
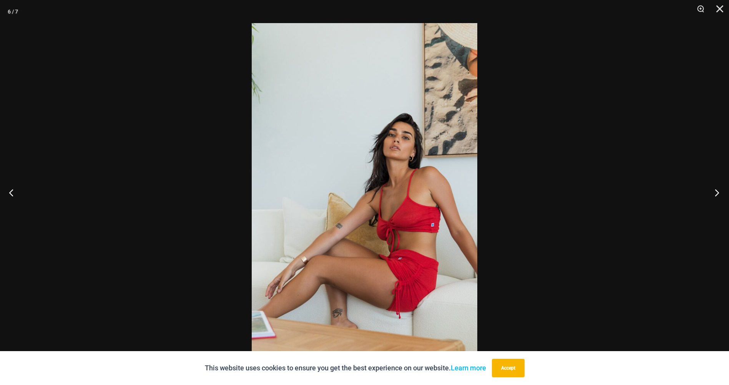
click at [722, 197] on button "Next" at bounding box center [715, 192] width 29 height 38
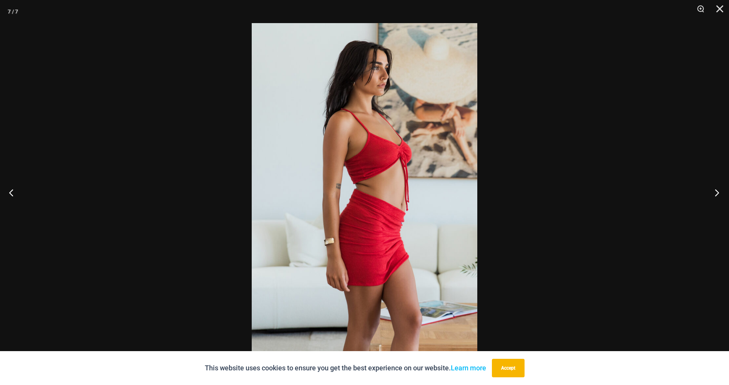
click at [722, 197] on button "Next" at bounding box center [715, 192] width 29 height 38
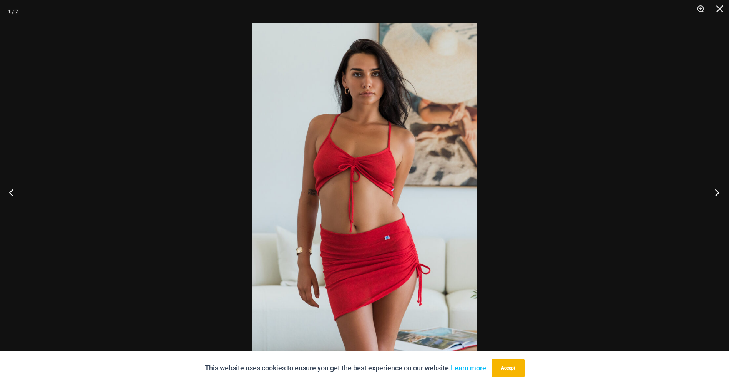
click at [722, 197] on button "Next" at bounding box center [715, 192] width 29 height 38
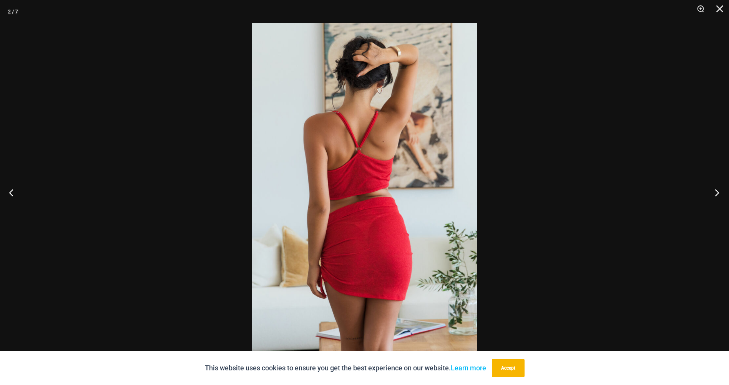
click at [722, 197] on button "Next" at bounding box center [715, 192] width 29 height 38
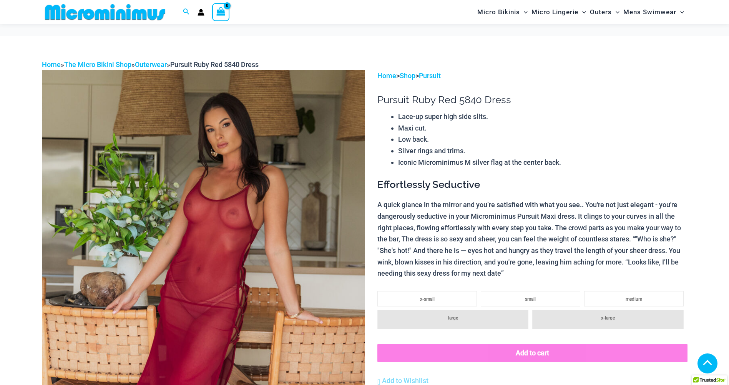
scroll to position [307, 0]
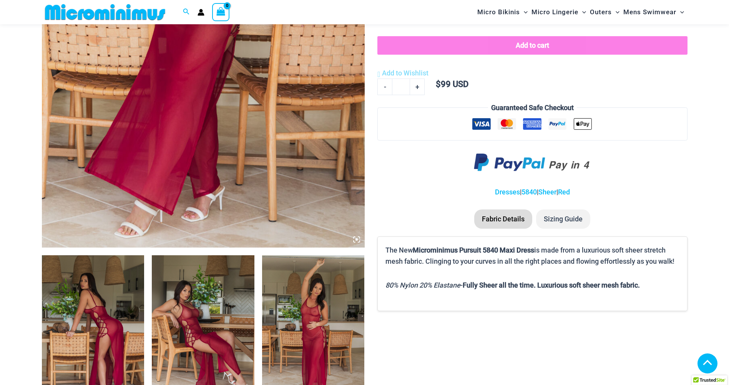
click at [119, 287] on img at bounding box center [93, 332] width 103 height 154
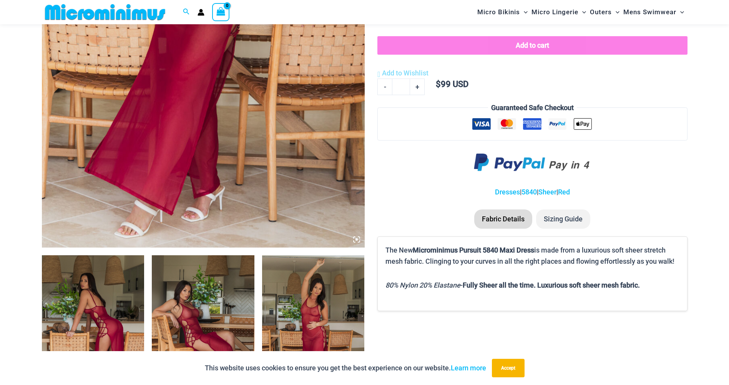
click at [122, 286] on img at bounding box center [93, 332] width 103 height 154
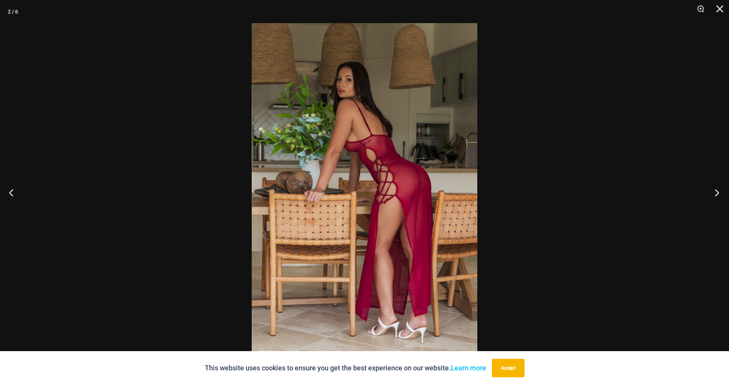
click at [719, 188] on button "Next" at bounding box center [715, 192] width 29 height 38
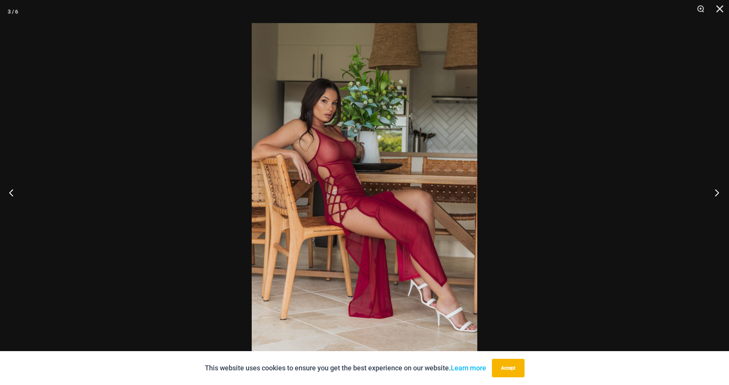
click at [719, 188] on button "Next" at bounding box center [715, 192] width 29 height 38
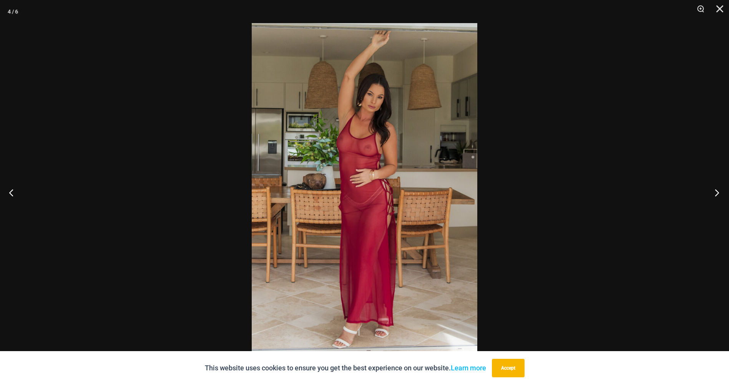
click at [719, 188] on button "Next" at bounding box center [715, 192] width 29 height 38
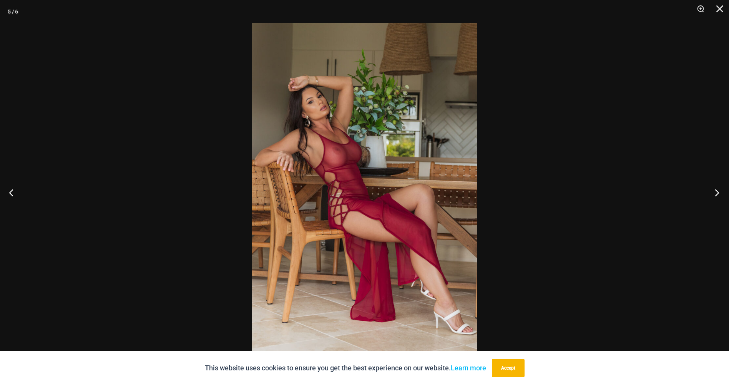
click at [719, 188] on button "Next" at bounding box center [715, 192] width 29 height 38
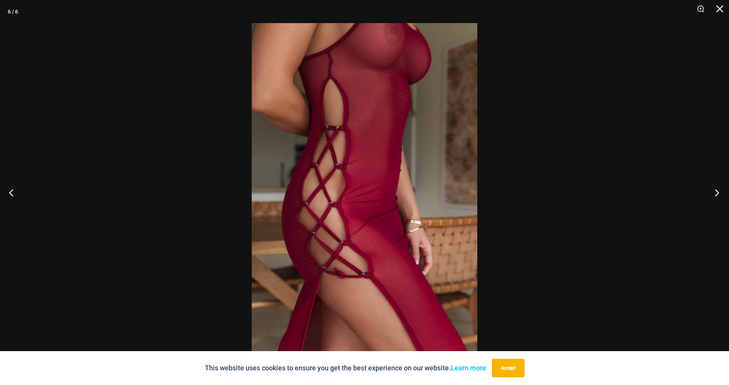
click at [719, 188] on button "Next" at bounding box center [715, 192] width 29 height 38
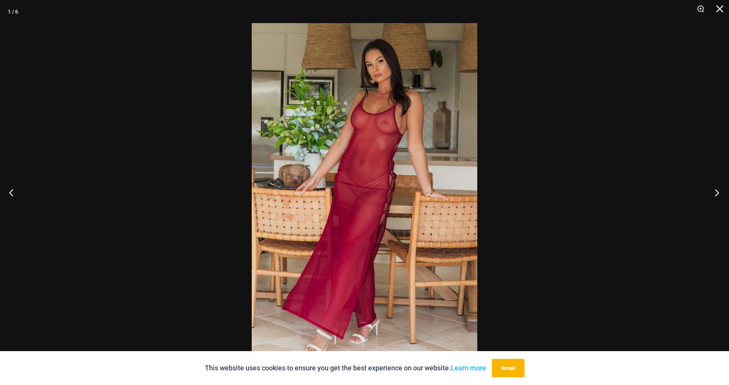
click at [719, 188] on button "Next" at bounding box center [715, 192] width 29 height 38
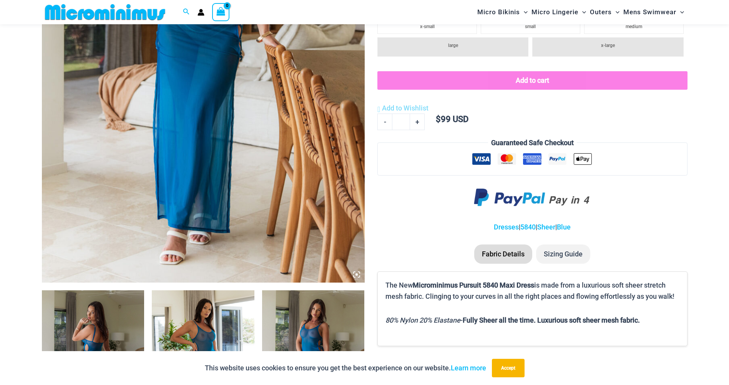
scroll to position [455, 0]
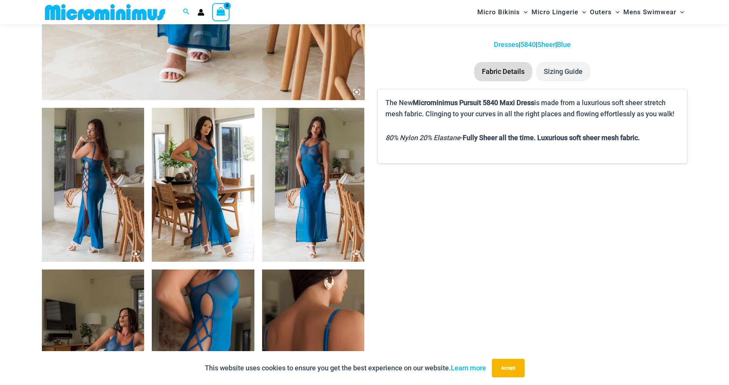
click at [122, 197] on img at bounding box center [93, 185] width 103 height 154
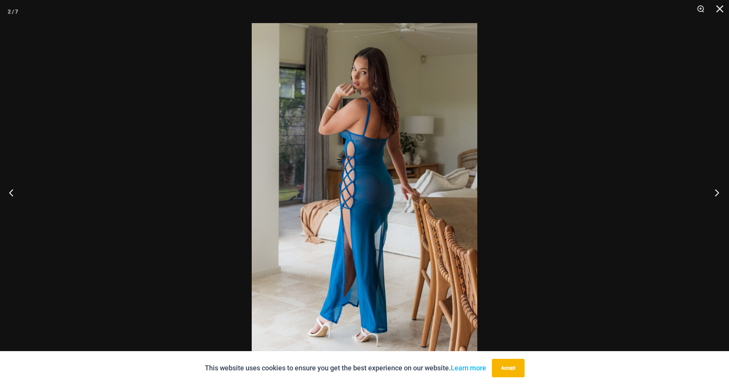
click at [718, 189] on button "Next" at bounding box center [715, 192] width 29 height 38
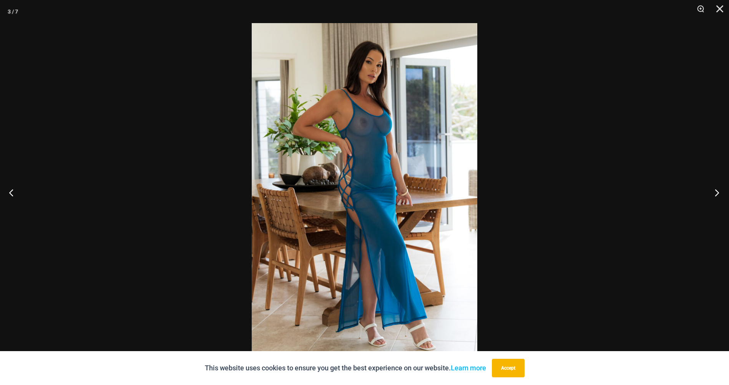
click at [718, 189] on button "Next" at bounding box center [715, 192] width 29 height 38
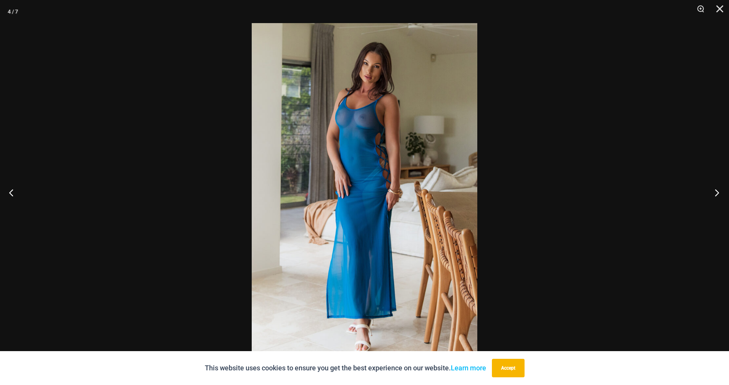
click at [718, 189] on button "Next" at bounding box center [715, 192] width 29 height 38
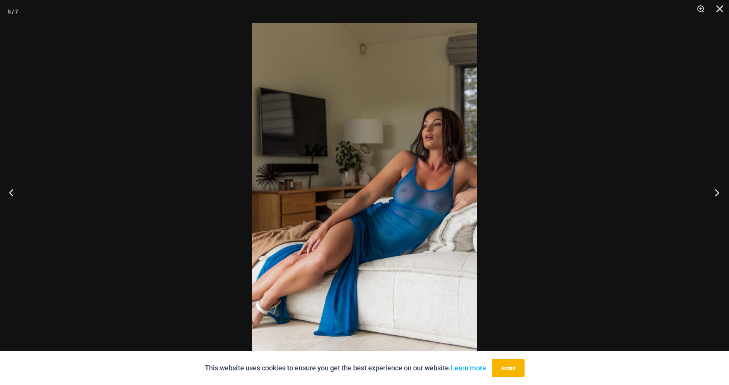
click at [718, 189] on button "Next" at bounding box center [715, 192] width 29 height 38
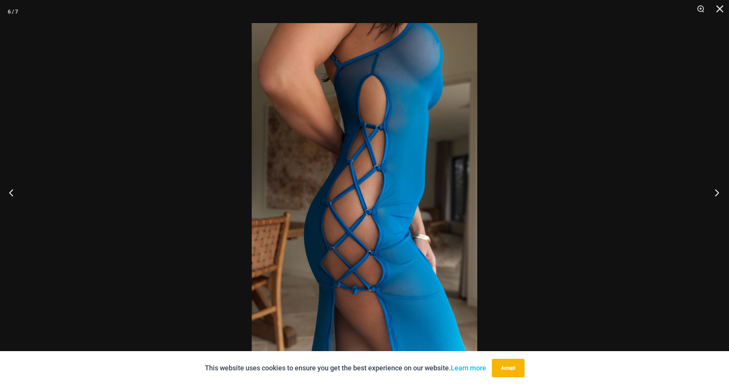
click at [718, 189] on button "Next" at bounding box center [715, 192] width 29 height 38
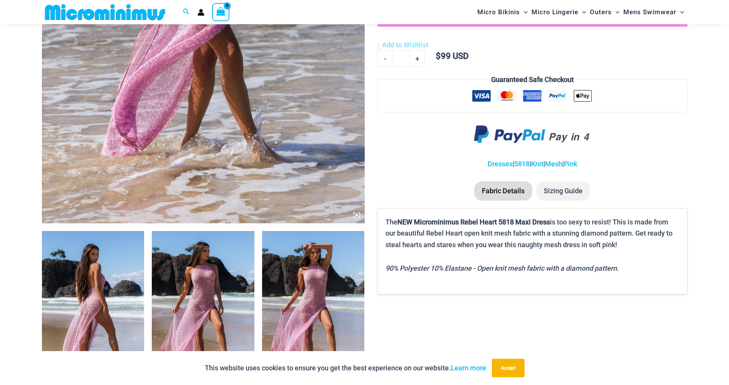
scroll to position [340, 0]
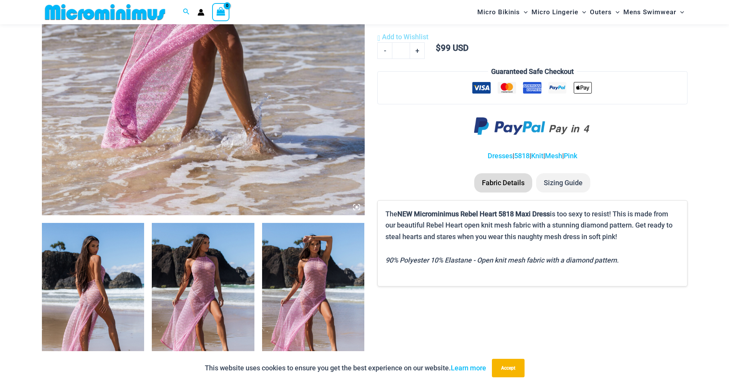
click at [110, 271] on img at bounding box center [93, 300] width 103 height 154
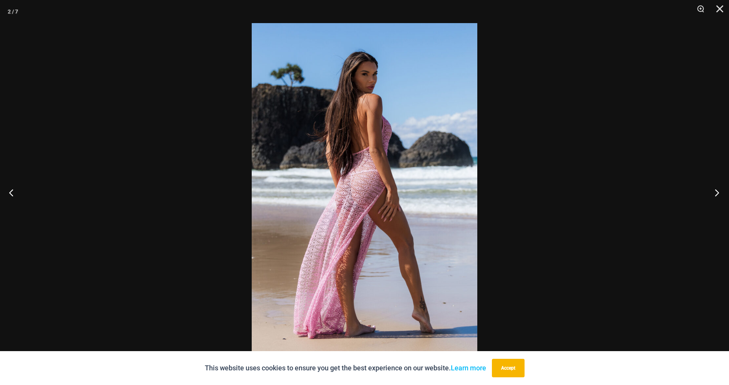
click at [720, 193] on button "Next" at bounding box center [715, 192] width 29 height 38
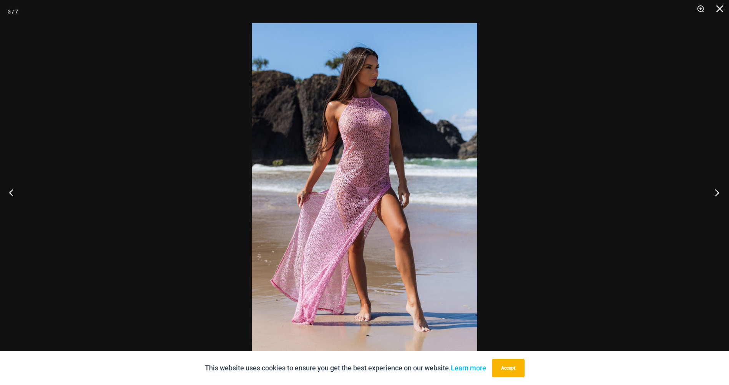
click at [720, 193] on button "Next" at bounding box center [715, 192] width 29 height 38
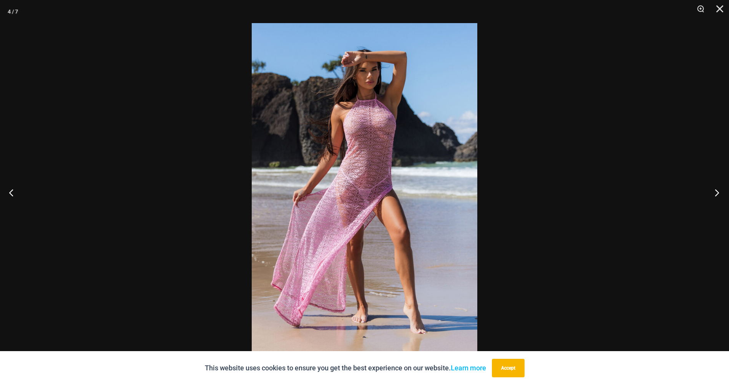
click at [720, 193] on button "Next" at bounding box center [715, 192] width 29 height 38
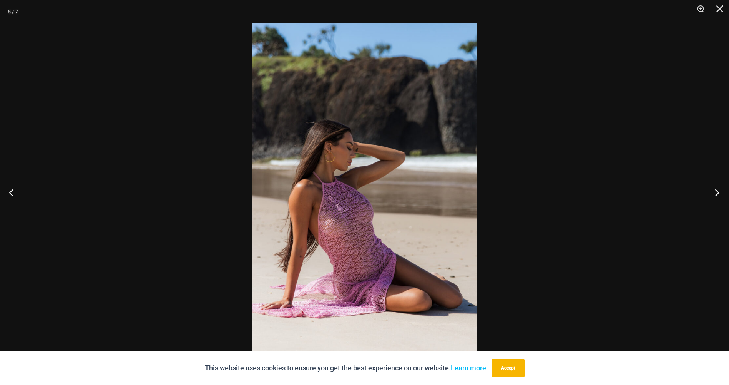
click at [720, 193] on button "Next" at bounding box center [715, 192] width 29 height 38
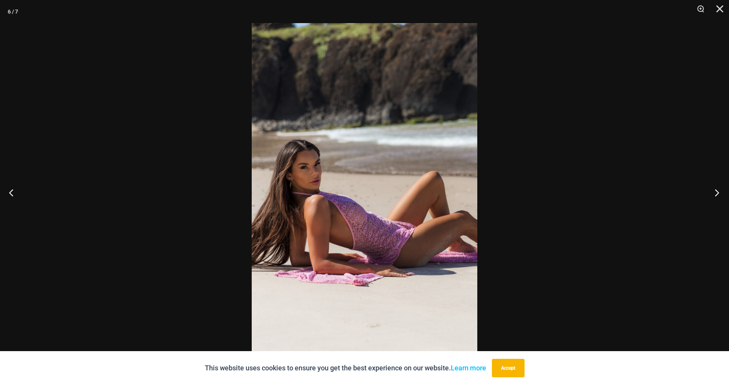
click at [720, 193] on button "Next" at bounding box center [715, 192] width 29 height 38
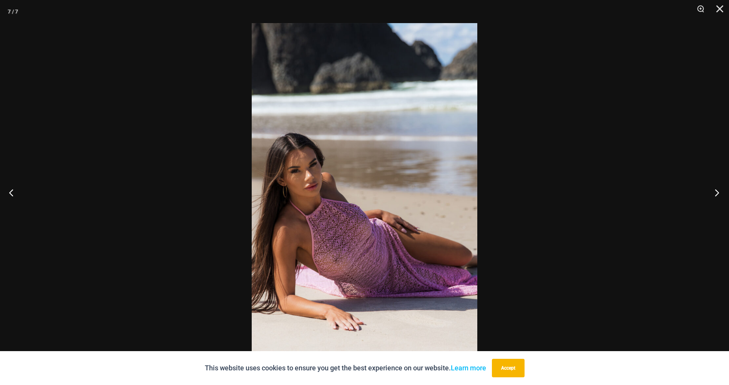
click at [720, 193] on button "Next" at bounding box center [715, 192] width 29 height 38
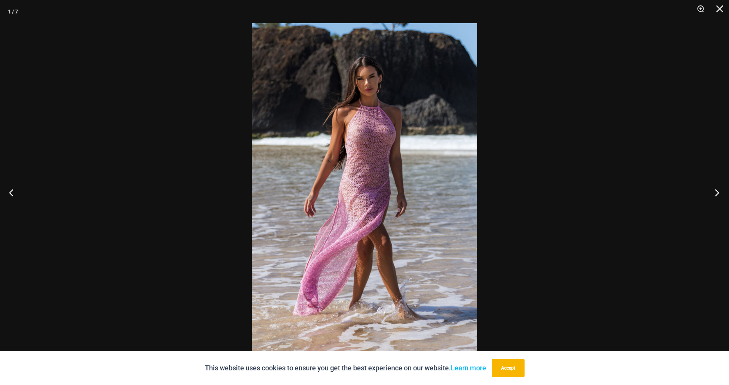
click at [720, 193] on button "Next" at bounding box center [715, 192] width 29 height 38
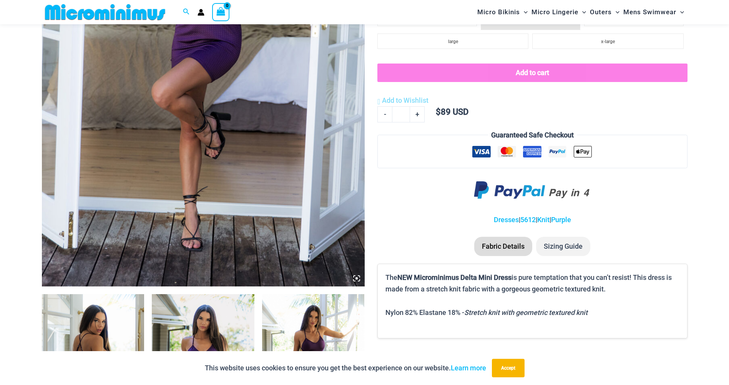
scroll to position [339, 0]
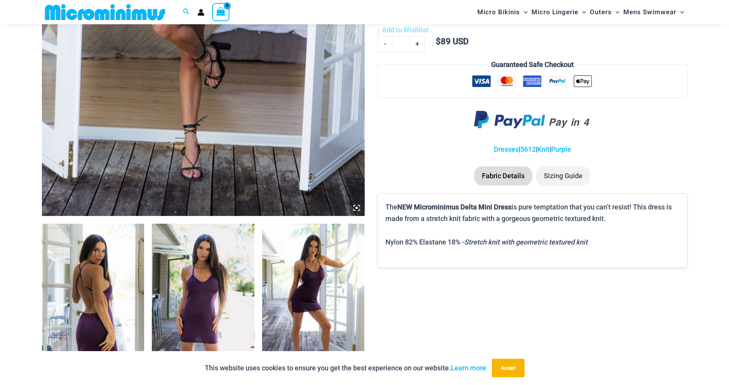
click at [106, 264] on img at bounding box center [93, 300] width 103 height 154
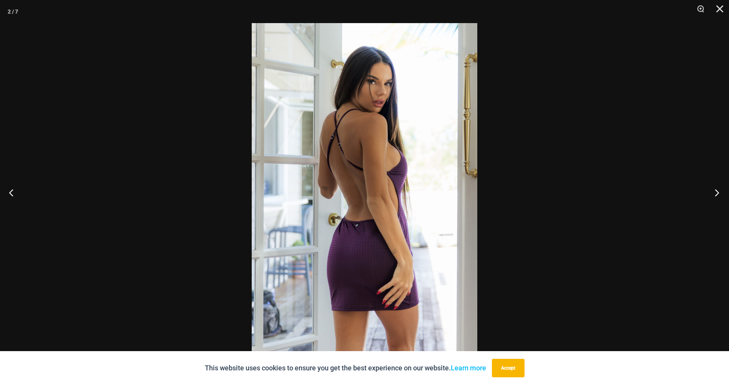
click at [714, 191] on button "Next" at bounding box center [715, 192] width 29 height 38
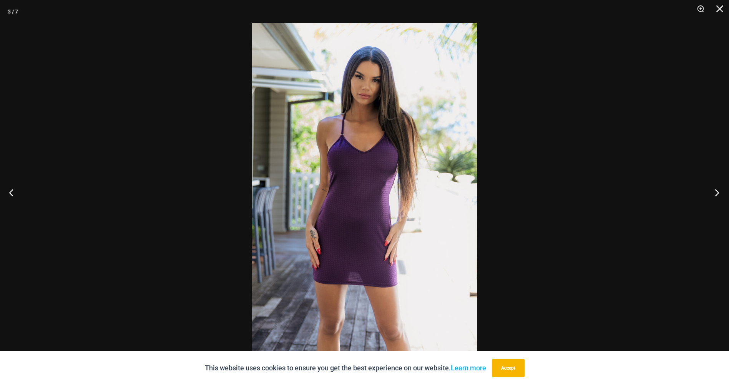
click at [714, 191] on button "Next" at bounding box center [715, 192] width 29 height 38
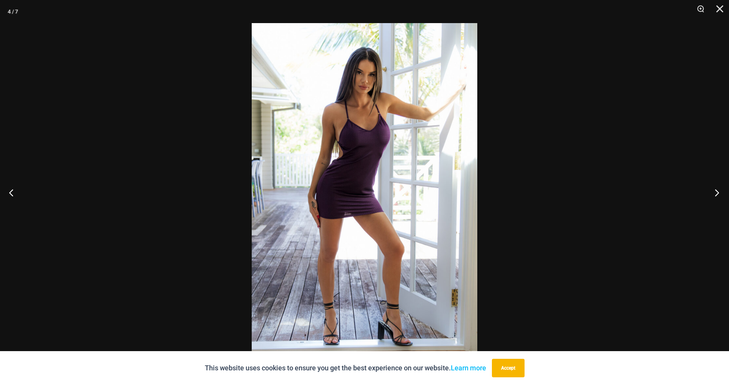
click at [714, 191] on button "Next" at bounding box center [715, 192] width 29 height 38
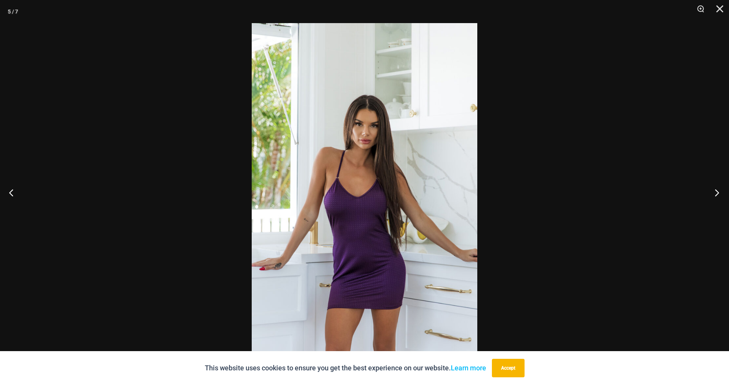
click at [714, 191] on button "Next" at bounding box center [715, 192] width 29 height 38
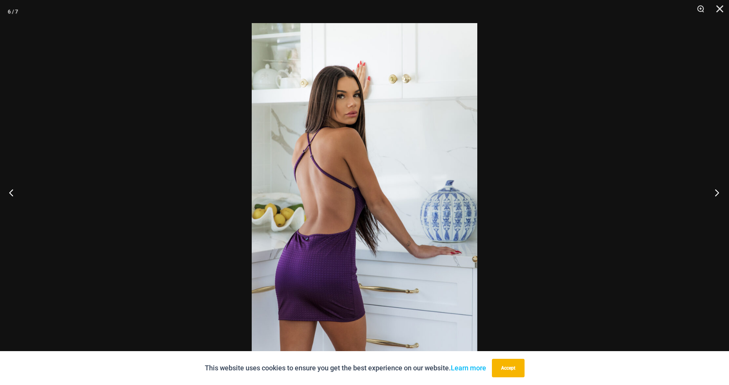
click at [714, 191] on button "Next" at bounding box center [715, 192] width 29 height 38
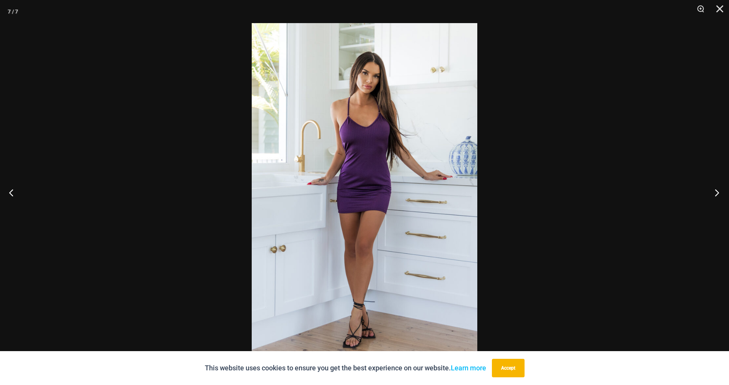
click at [714, 191] on button "Next" at bounding box center [715, 192] width 29 height 38
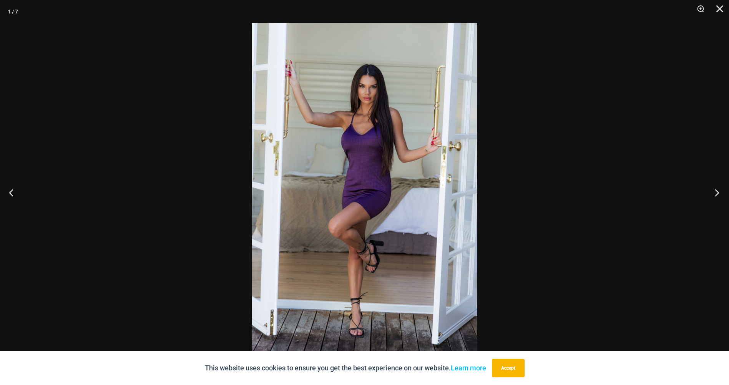
click at [714, 191] on button "Next" at bounding box center [715, 192] width 29 height 38
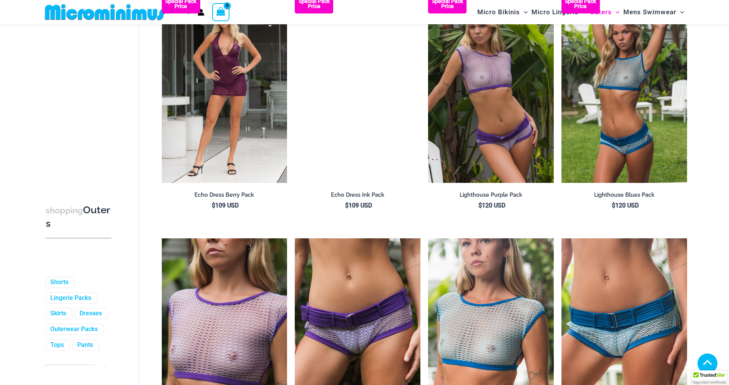
scroll to position [1158, 0]
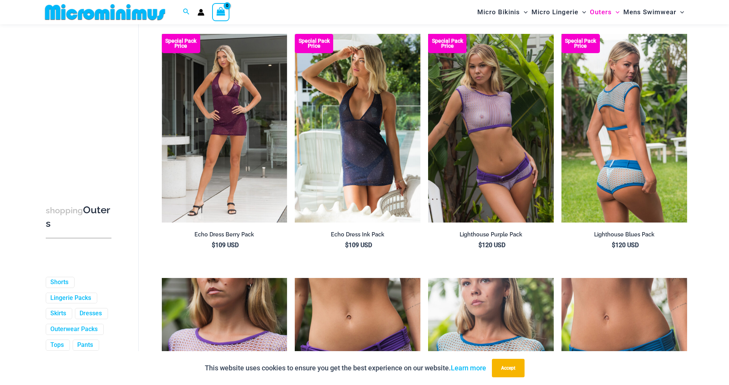
click at [619, 126] on img at bounding box center [625, 128] width 126 height 188
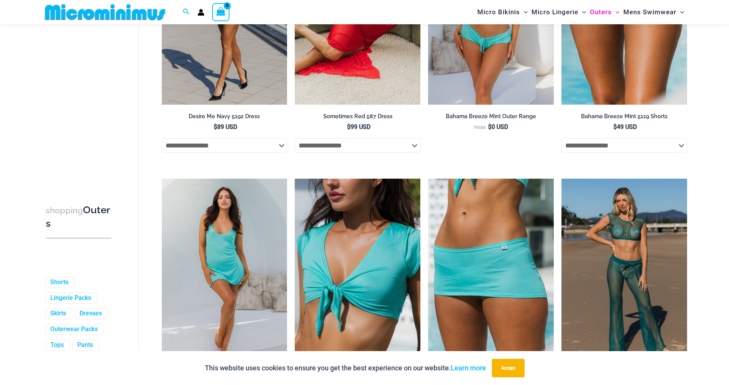
scroll to position [273, 0]
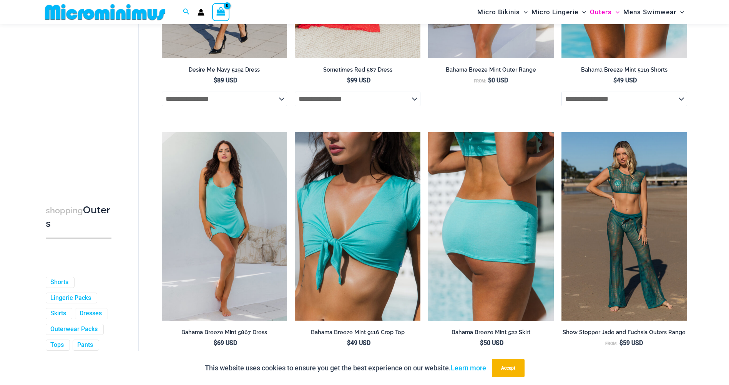
click at [487, 239] on img at bounding box center [491, 226] width 126 height 188
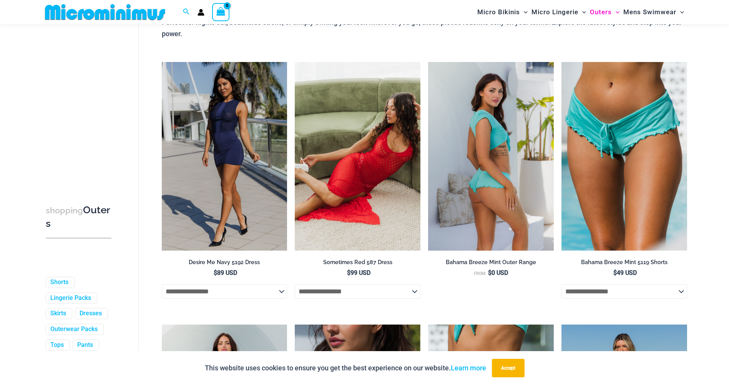
scroll to position [0, 0]
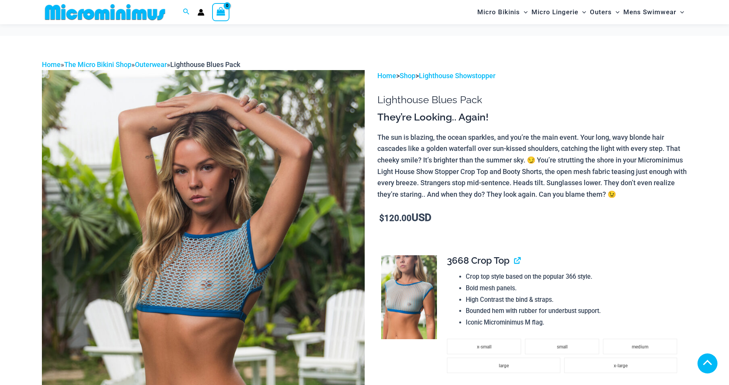
scroll to position [692, 0]
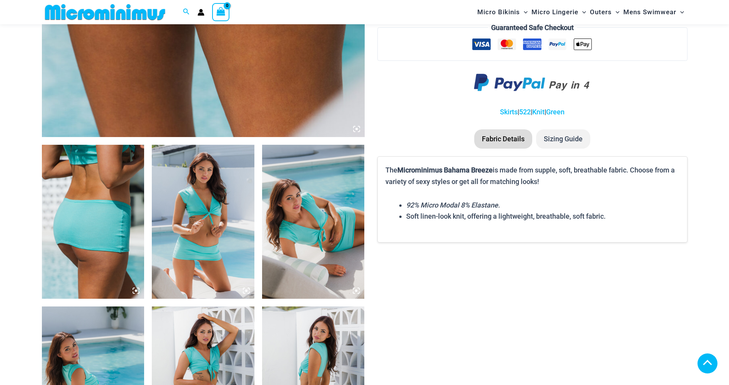
scroll to position [418, 0]
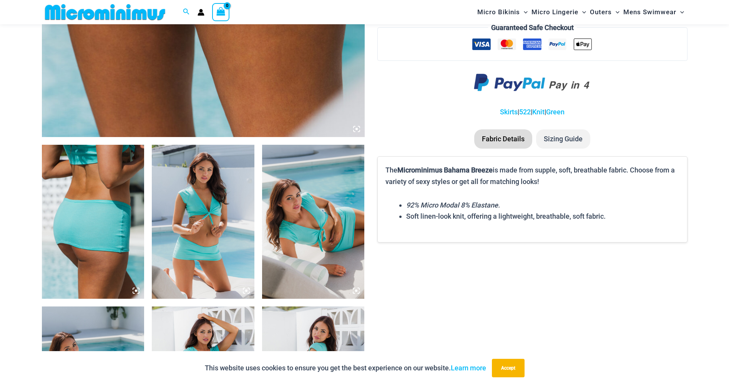
click at [85, 224] on img at bounding box center [93, 222] width 103 height 154
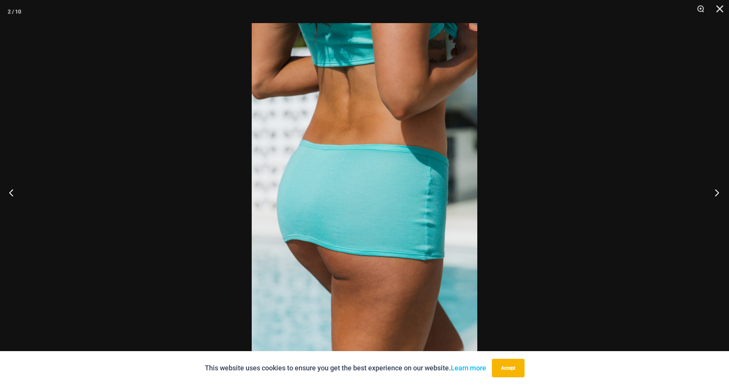
click at [712, 198] on button "Next" at bounding box center [715, 192] width 29 height 38
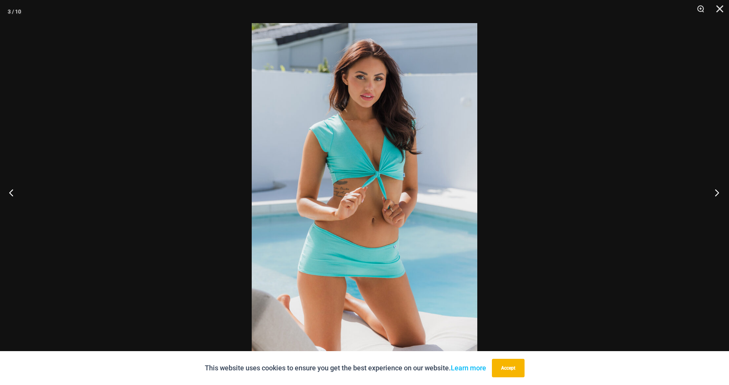
click at [712, 198] on button "Next" at bounding box center [715, 192] width 29 height 38
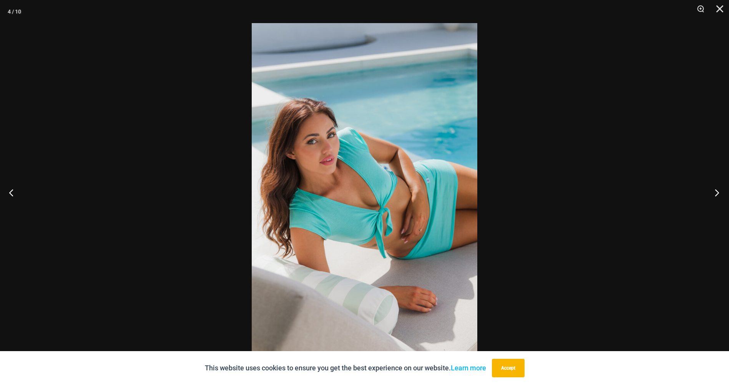
click at [712, 198] on button "Next" at bounding box center [715, 192] width 29 height 38
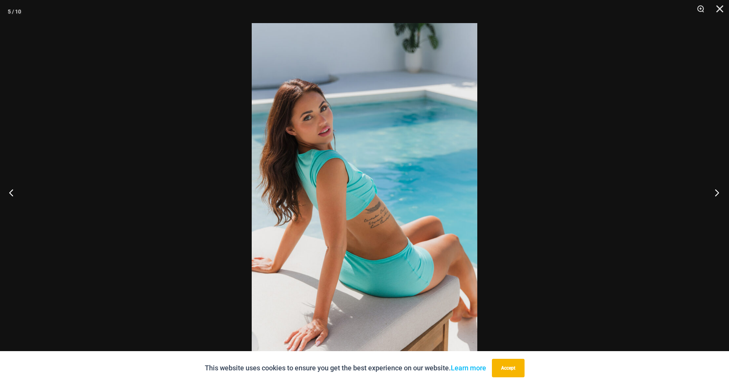
click at [712, 198] on button "Next" at bounding box center [715, 192] width 29 height 38
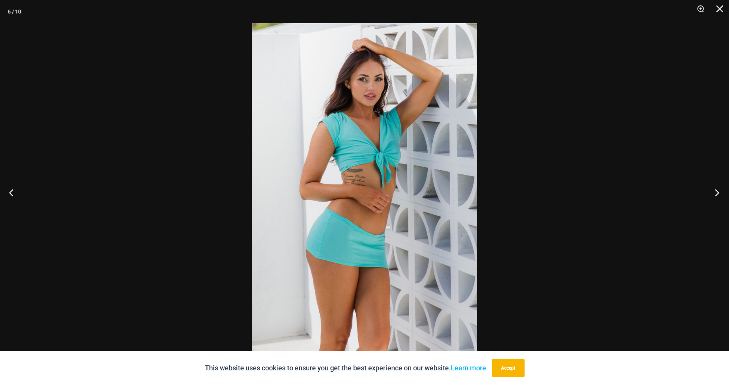
click at [712, 198] on button "Next" at bounding box center [715, 192] width 29 height 38
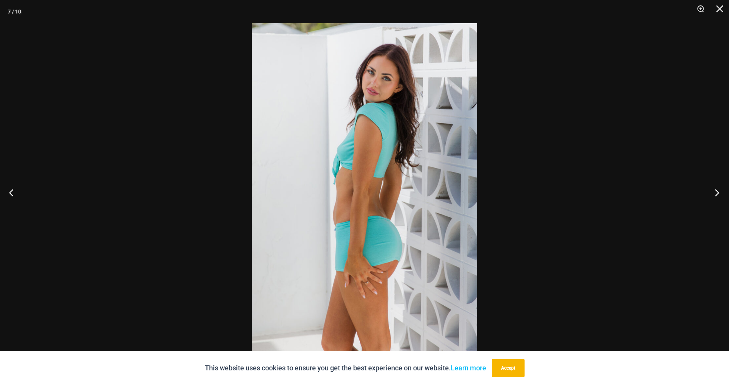
click at [712, 198] on button "Next" at bounding box center [715, 192] width 29 height 38
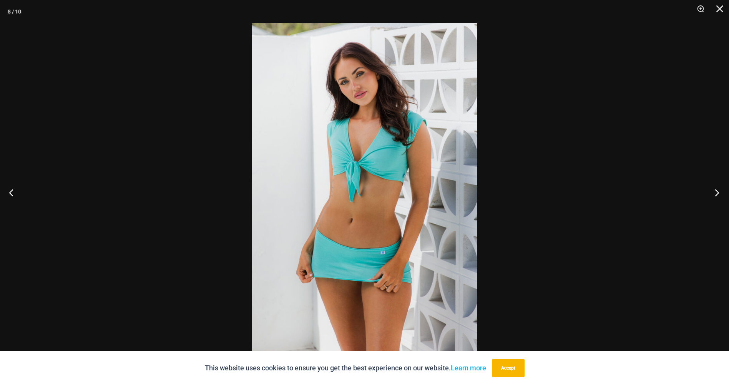
click at [712, 198] on button "Next" at bounding box center [715, 192] width 29 height 38
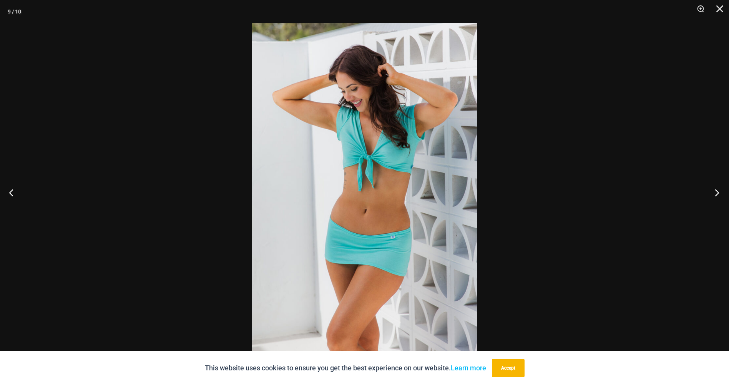
click at [712, 198] on button "Next" at bounding box center [715, 192] width 29 height 38
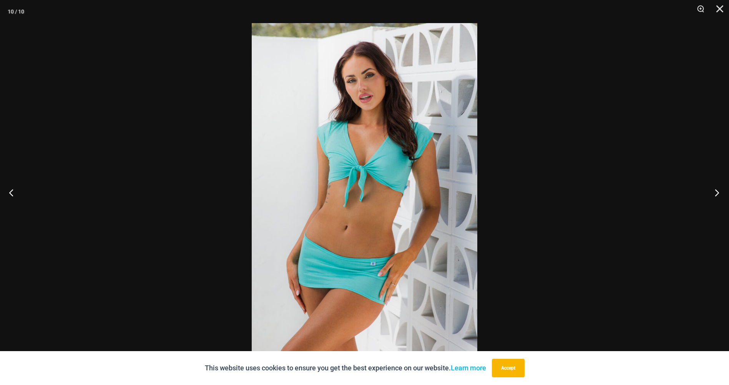
click at [712, 198] on button "Next" at bounding box center [715, 192] width 29 height 38
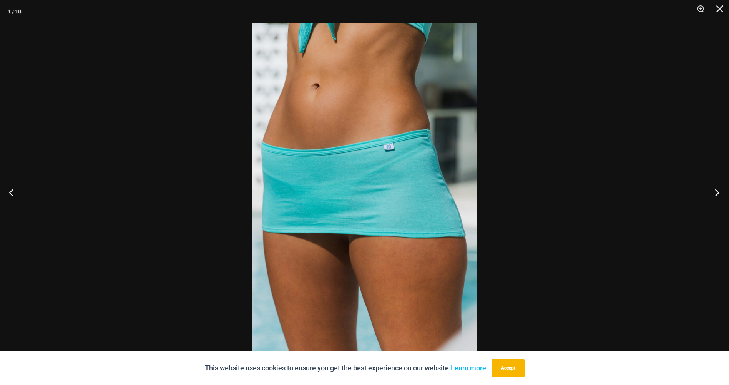
click at [712, 198] on button "Next" at bounding box center [715, 192] width 29 height 38
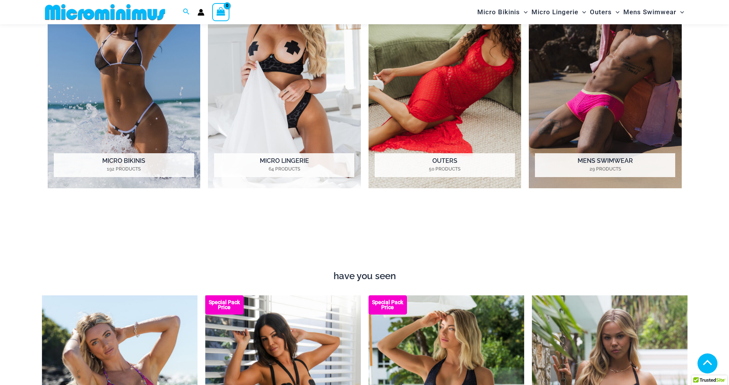
scroll to position [724, 0]
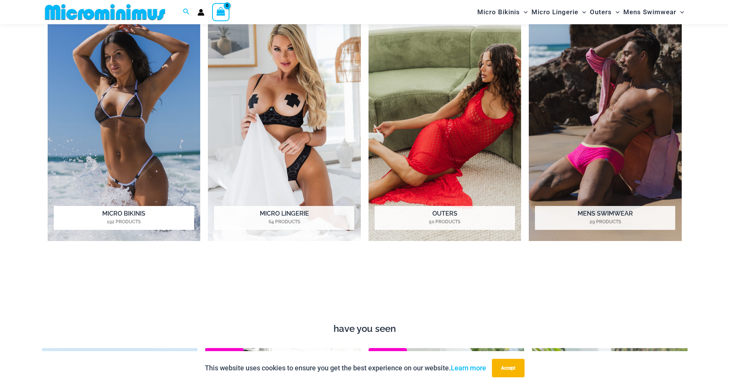
click at [124, 149] on img "Visit product category Micro Bikinis" at bounding box center [124, 123] width 153 height 235
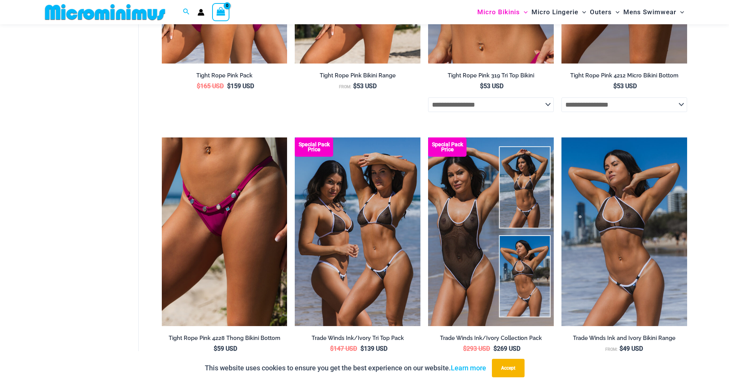
scroll to position [420, 0]
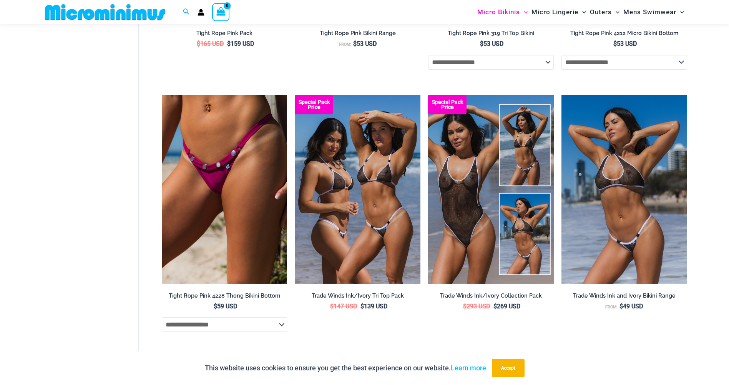
click at [87, 14] on img at bounding box center [105, 11] width 127 height 17
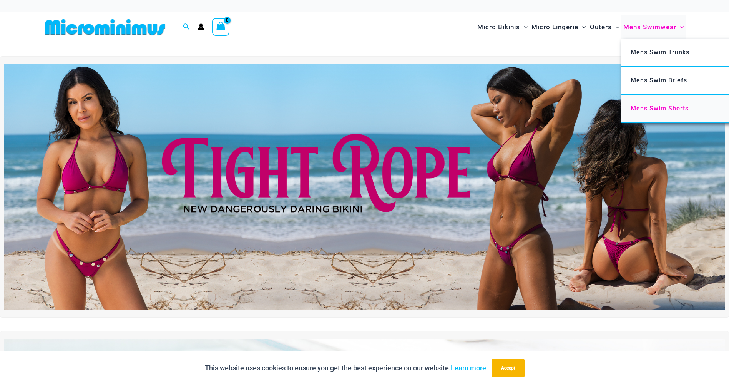
click at [650, 110] on span "Mens Swim Shorts" at bounding box center [660, 108] width 58 height 7
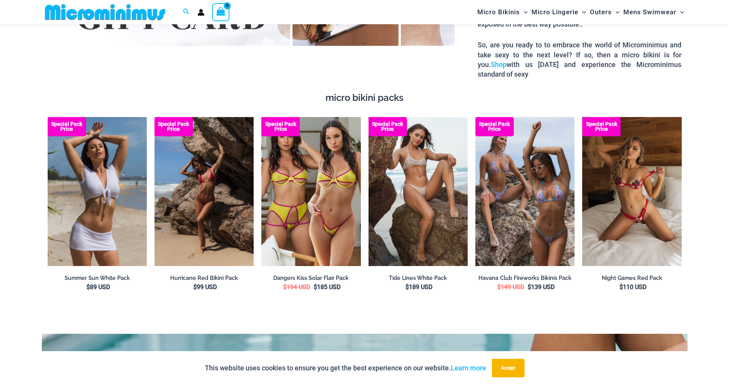
scroll to position [1531, 0]
